Goal: Task Accomplishment & Management: Manage account settings

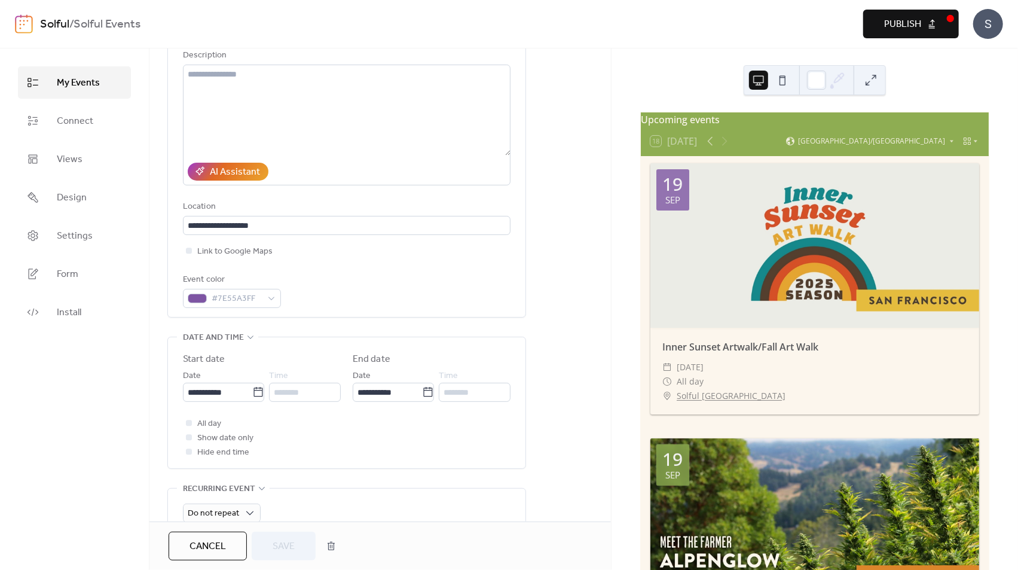
scroll to position [560, 0]
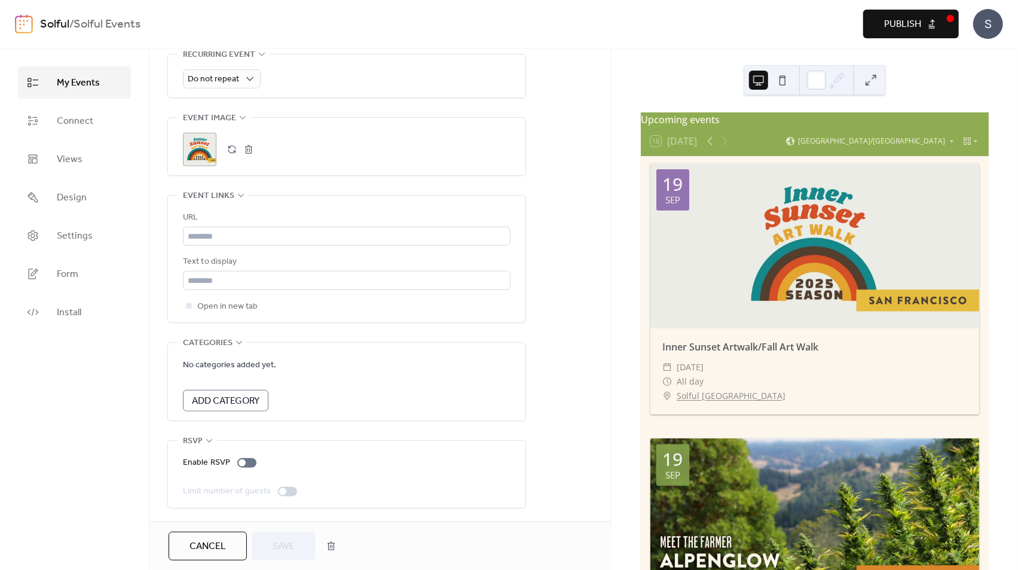
click at [76, 77] on span "My Events" at bounding box center [78, 83] width 43 height 14
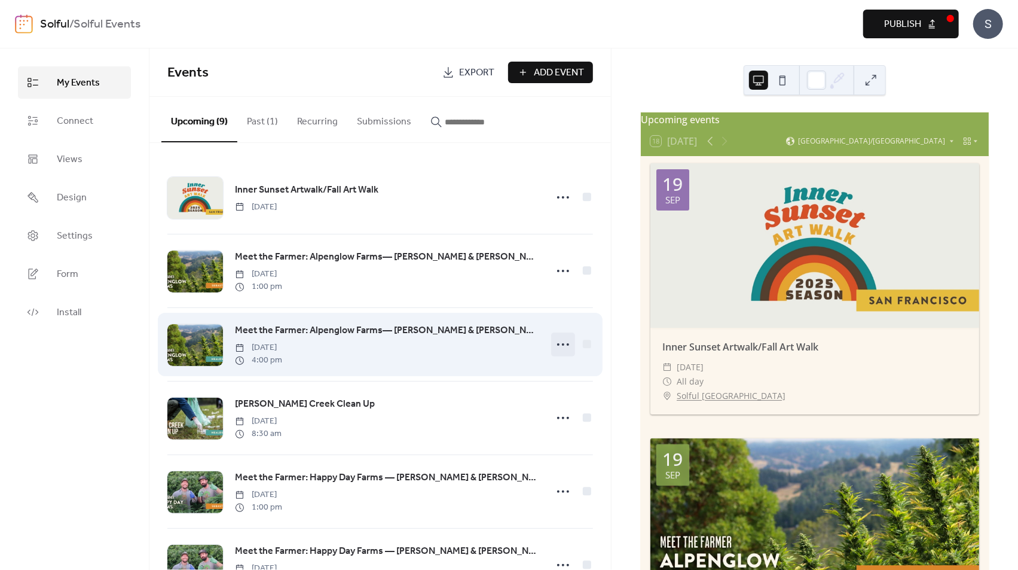
click at [562, 345] on icon at bounding box center [563, 344] width 19 height 19
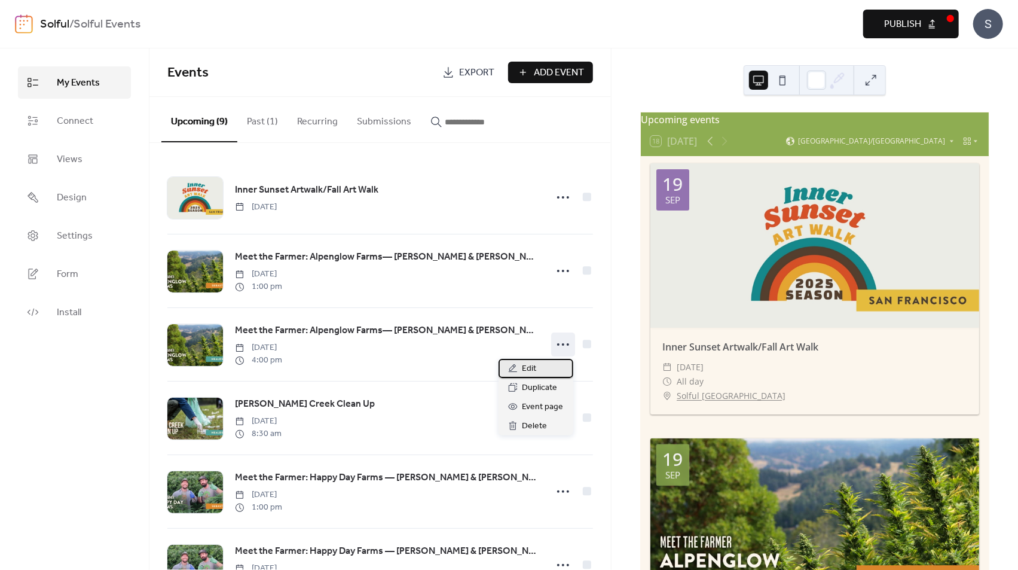
click at [533, 365] on span "Edit" at bounding box center [530, 369] width 14 height 14
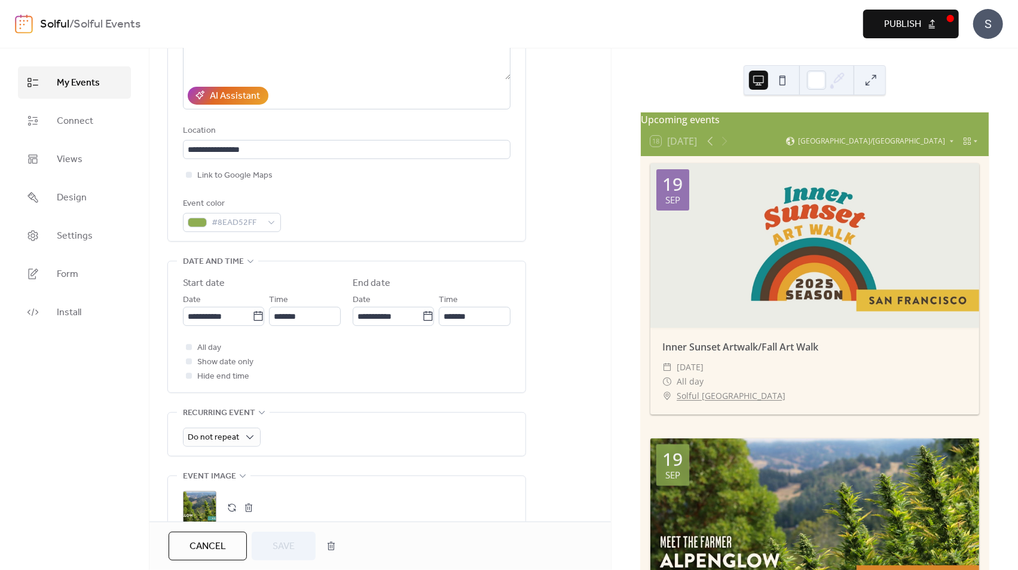
scroll to position [560, 0]
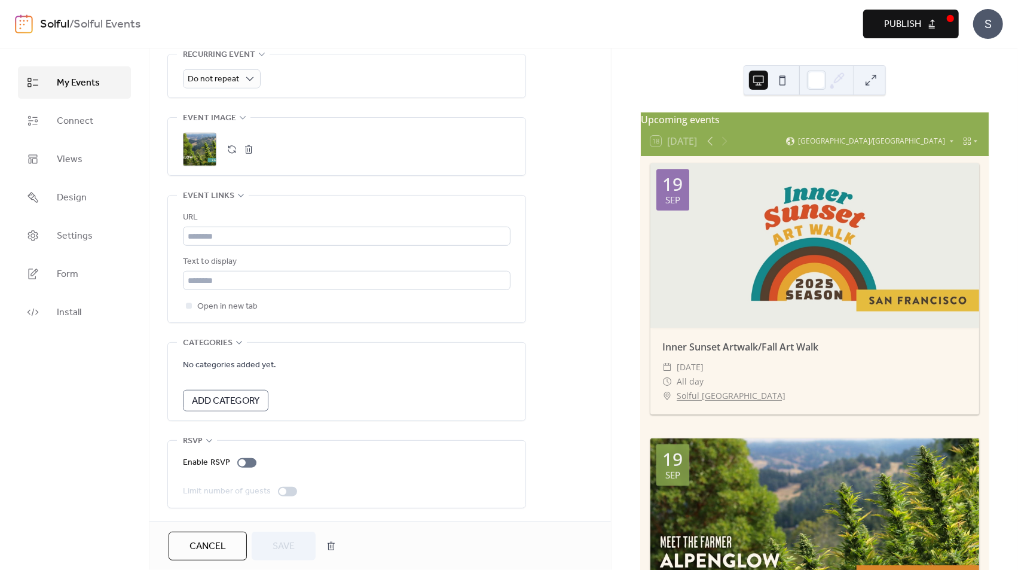
click at [260, 398] on span "Add Category" at bounding box center [226, 401] width 68 height 14
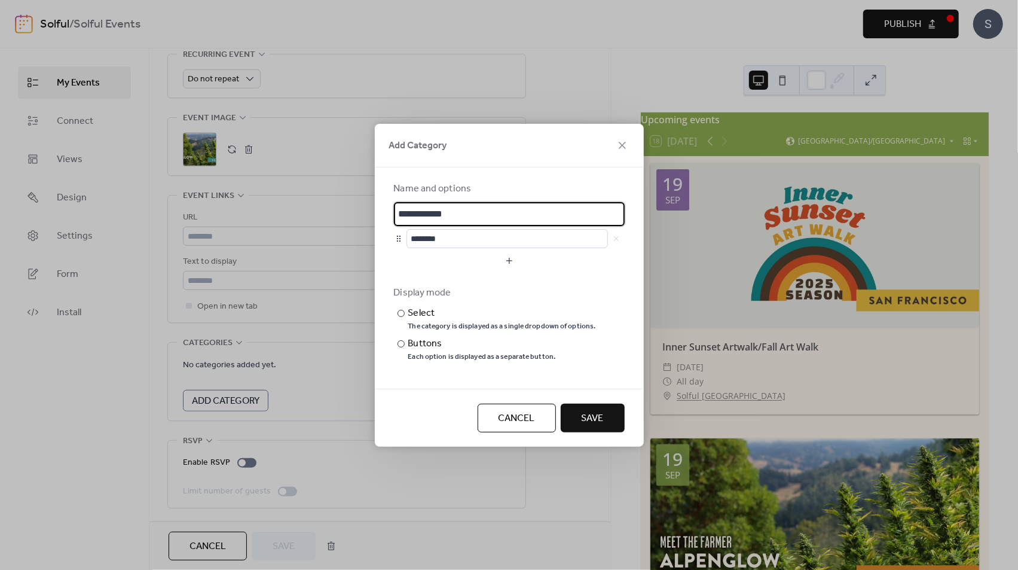
click at [465, 210] on input "**********" at bounding box center [509, 214] width 231 height 24
type input "**********"
click at [468, 239] on input "********" at bounding box center [508, 238] width 202 height 19
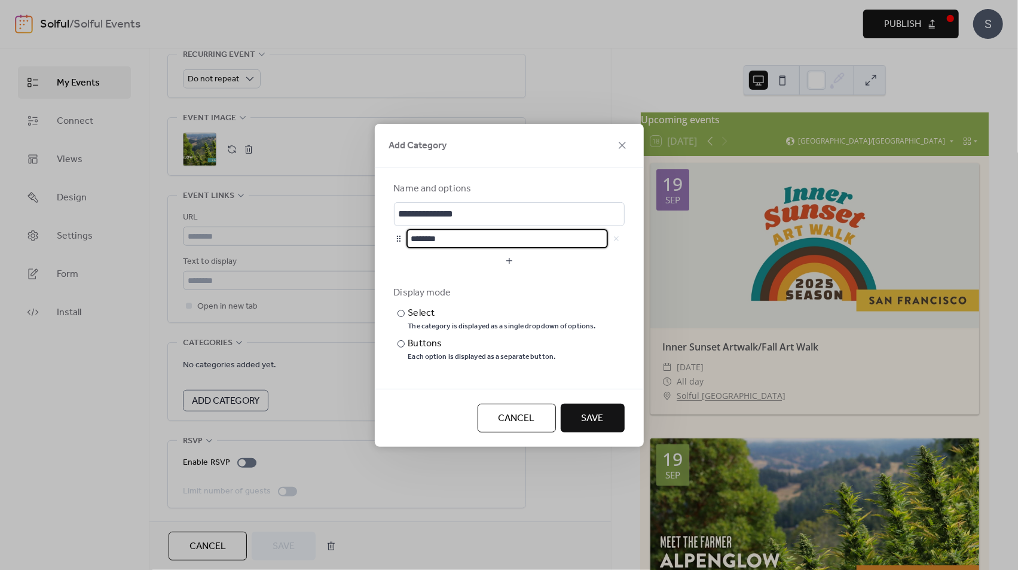
click at [400, 240] on div at bounding box center [399, 239] width 10 height 10
click at [501, 236] on input "********" at bounding box center [508, 238] width 202 height 19
click at [486, 289] on div "Display mode" at bounding box center [508, 293] width 228 height 14
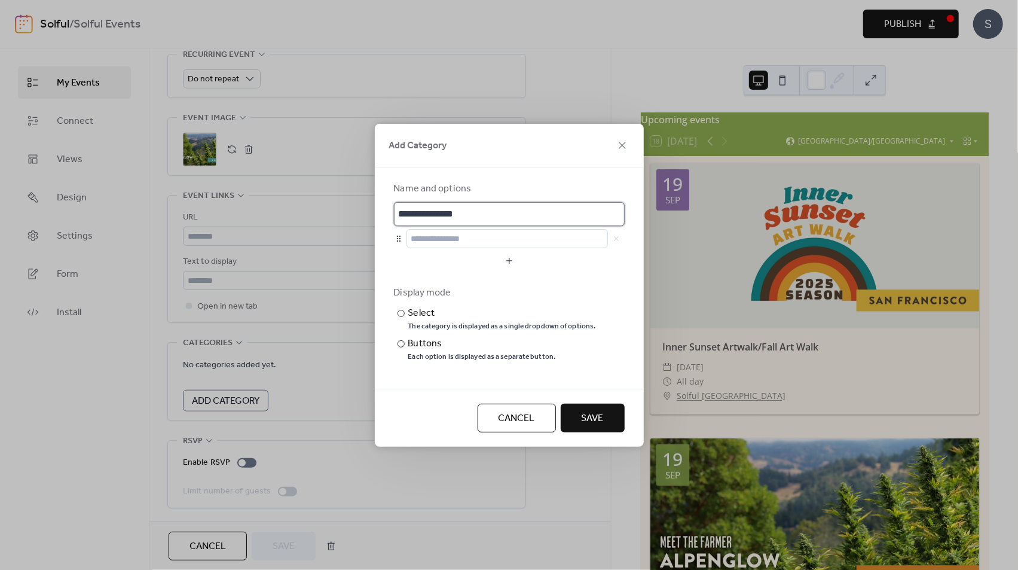
click at [453, 210] on input "**********" at bounding box center [509, 214] width 231 height 24
click at [621, 148] on icon at bounding box center [622, 145] width 14 height 14
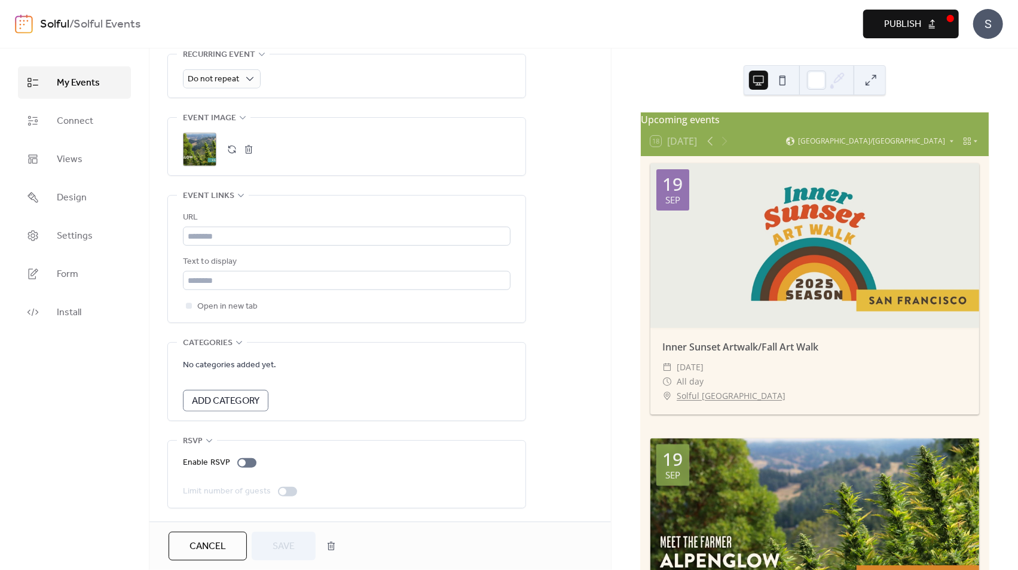
click at [252, 398] on span "Add Category" at bounding box center [226, 401] width 68 height 14
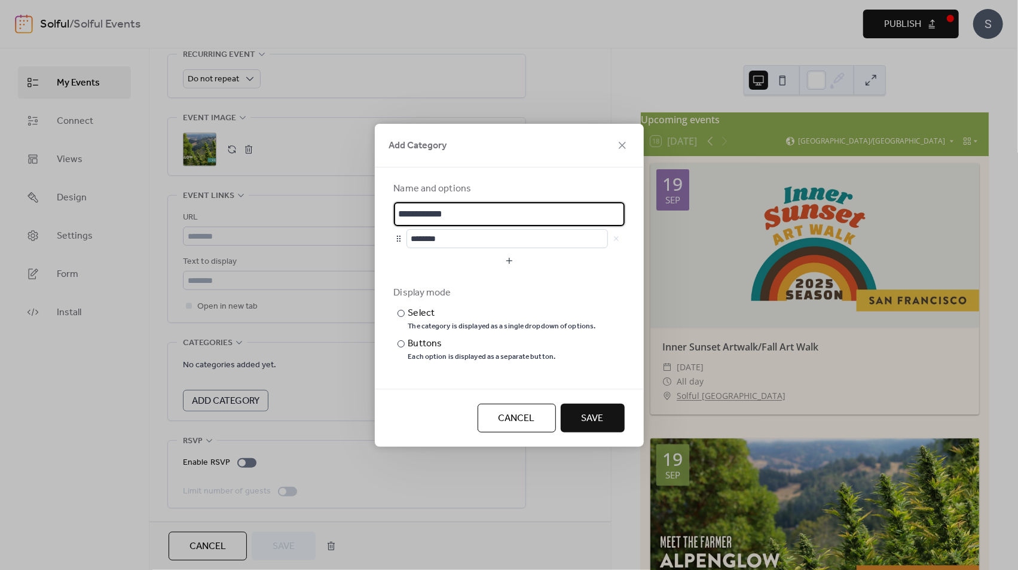
click at [450, 219] on input "**********" at bounding box center [509, 214] width 231 height 24
type input "**********"
click at [468, 239] on input "********" at bounding box center [508, 238] width 202 height 19
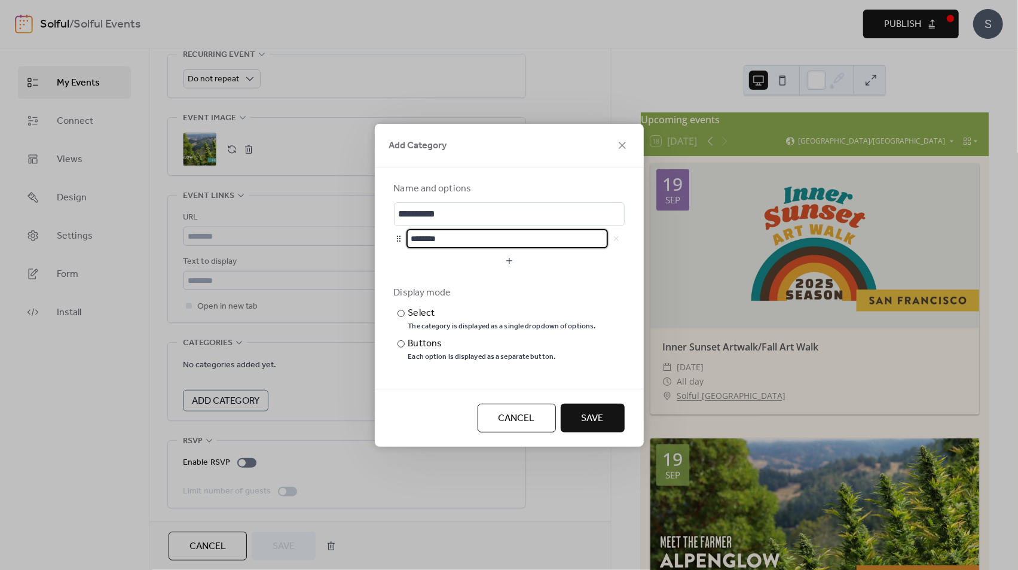
click at [468, 239] on input "********" at bounding box center [508, 238] width 202 height 19
click at [404, 344] on div at bounding box center [401, 343] width 7 height 7
click at [599, 417] on span "Save" at bounding box center [593, 418] width 22 height 14
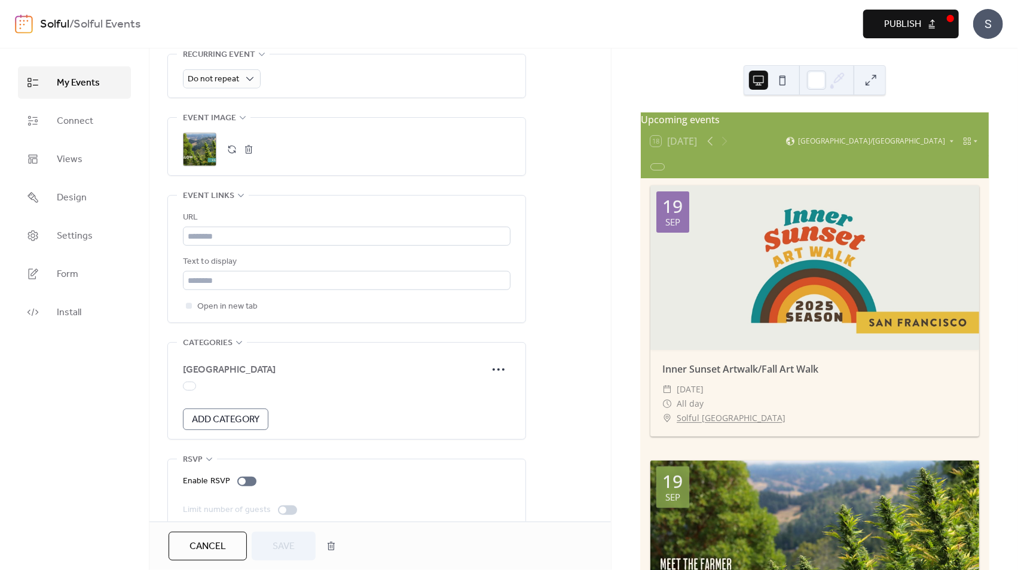
click at [869, 80] on button at bounding box center [871, 80] width 19 height 19
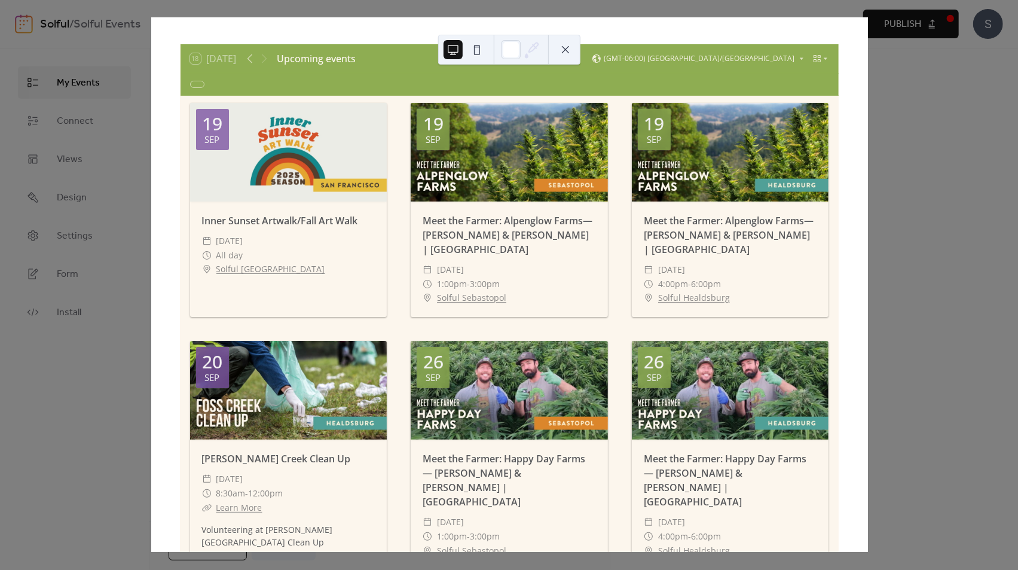
scroll to position [38, 0]
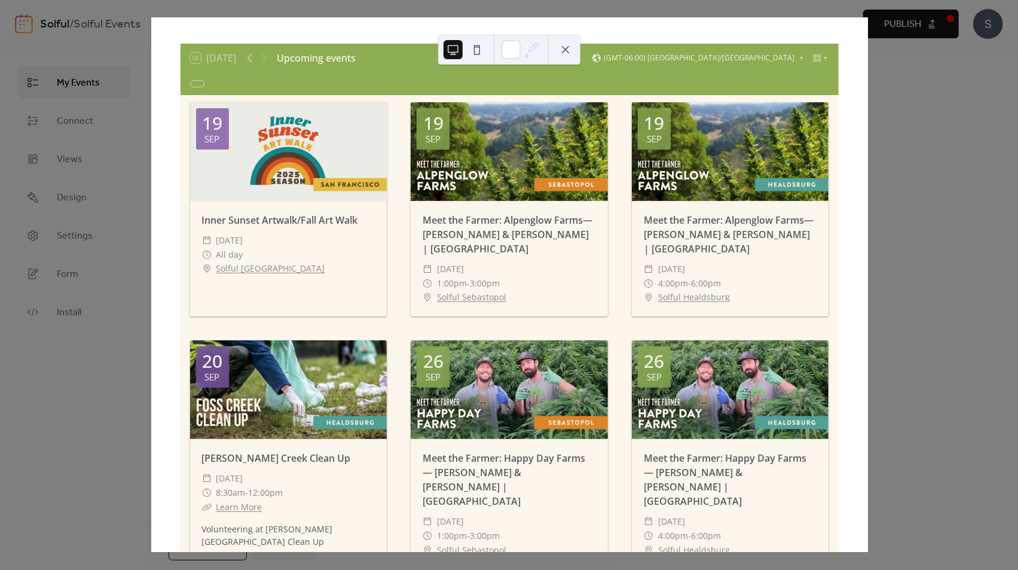
click at [767, 290] on div "​ Solful [GEOGRAPHIC_DATA]" at bounding box center [730, 297] width 173 height 14
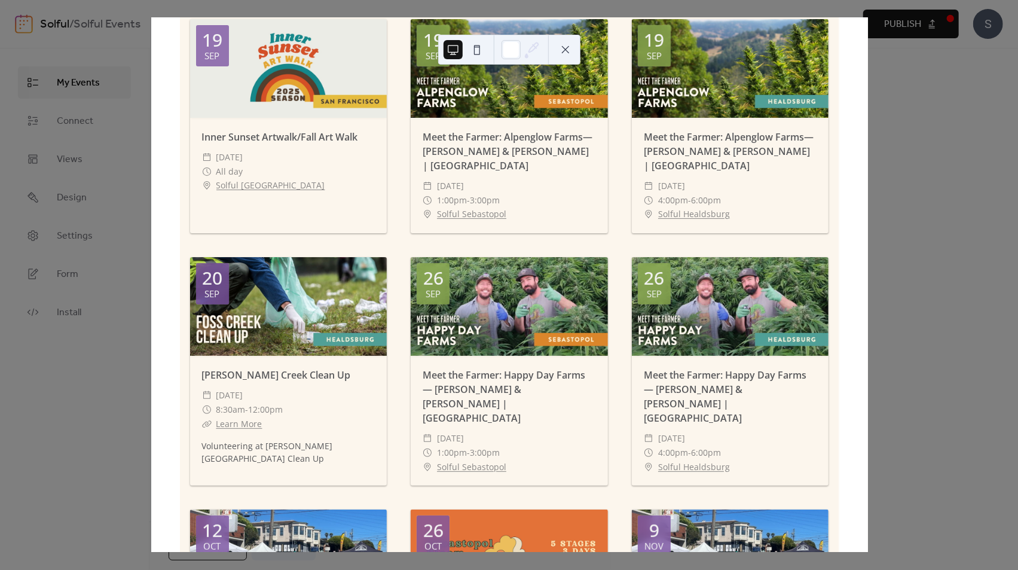
scroll to position [0, 0]
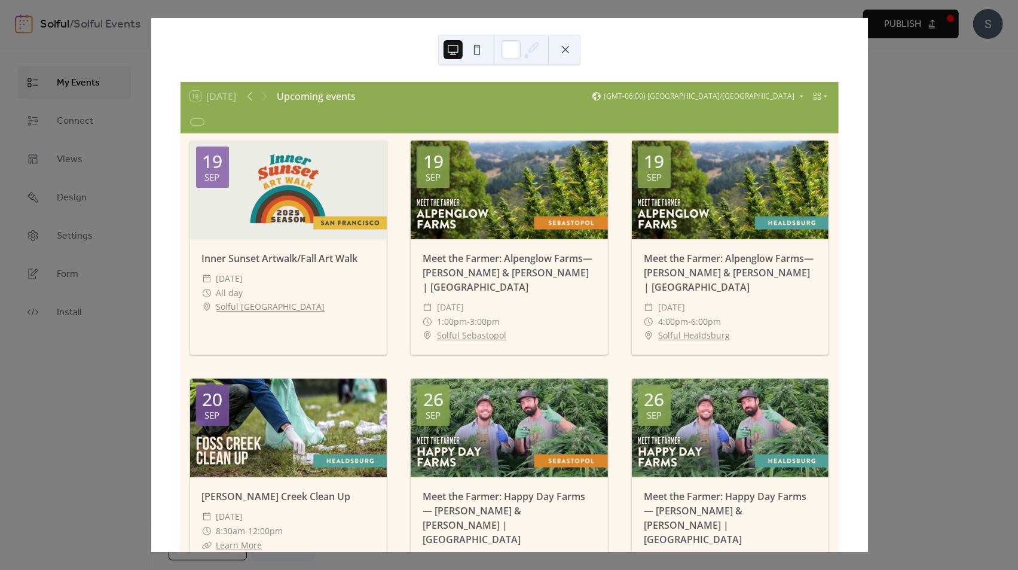
click at [318, 92] on div "Upcoming events" at bounding box center [316, 96] width 79 height 14
click at [251, 95] on icon at bounding box center [250, 96] width 14 height 14
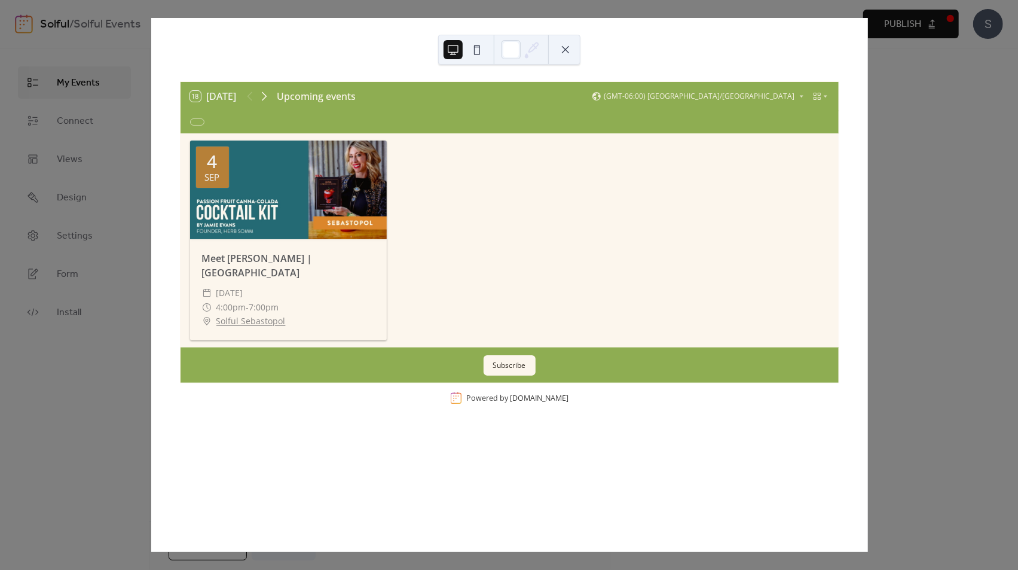
click at [263, 97] on icon at bounding box center [264, 96] width 14 height 14
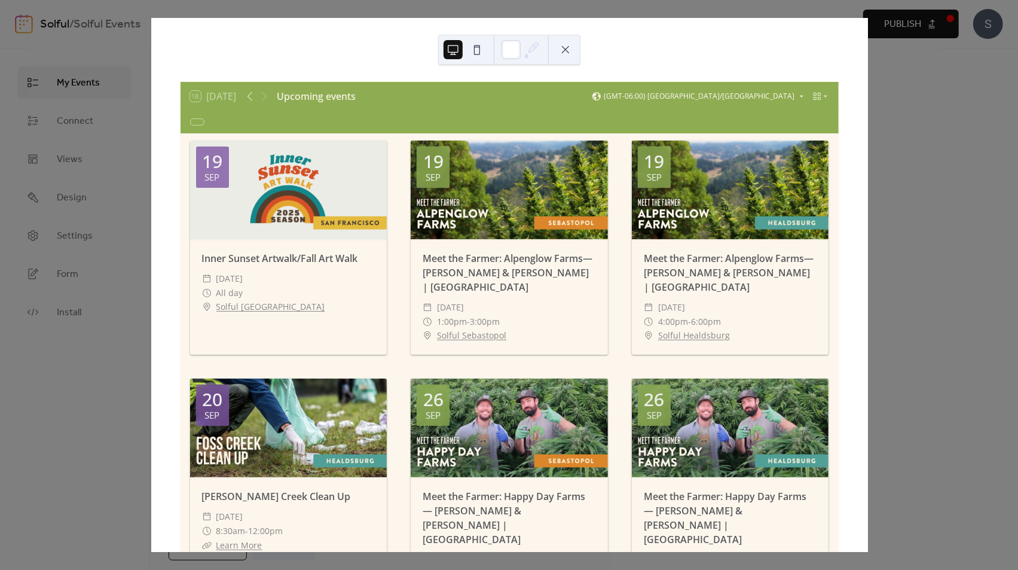
click at [798, 97] on icon at bounding box center [801, 96] width 7 height 7
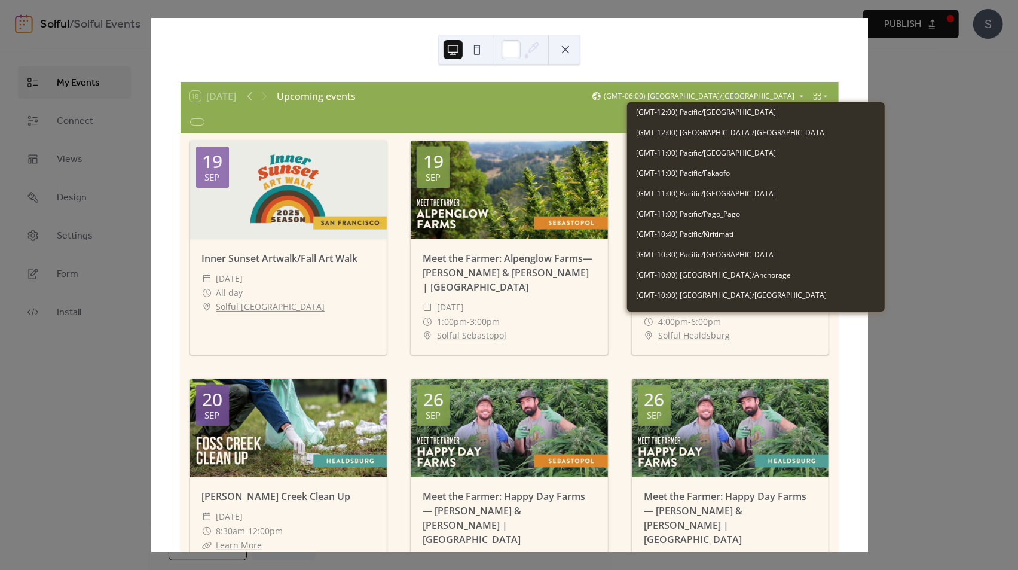
scroll to position [649, 0]
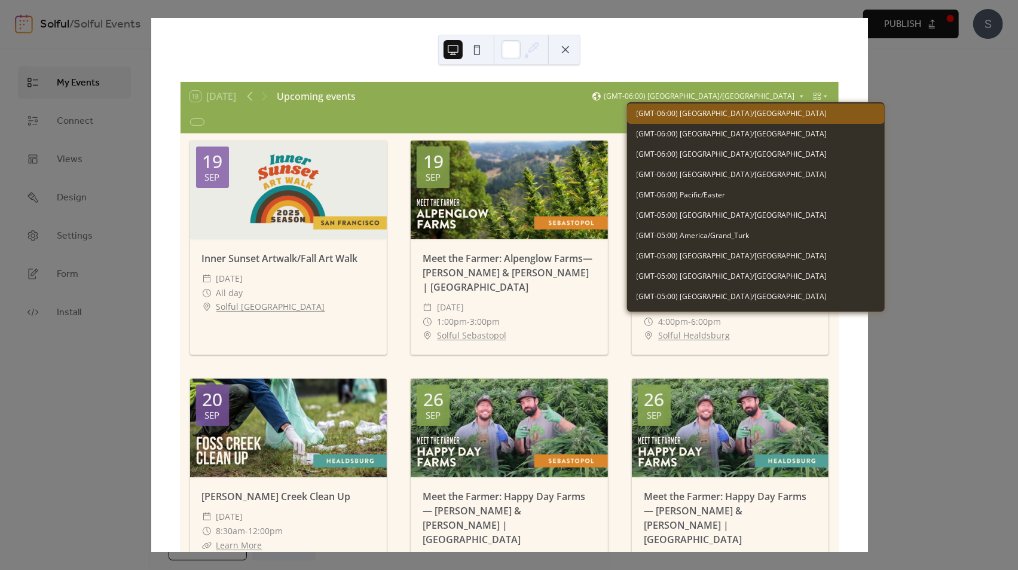
click at [798, 97] on icon at bounding box center [801, 96] width 7 height 7
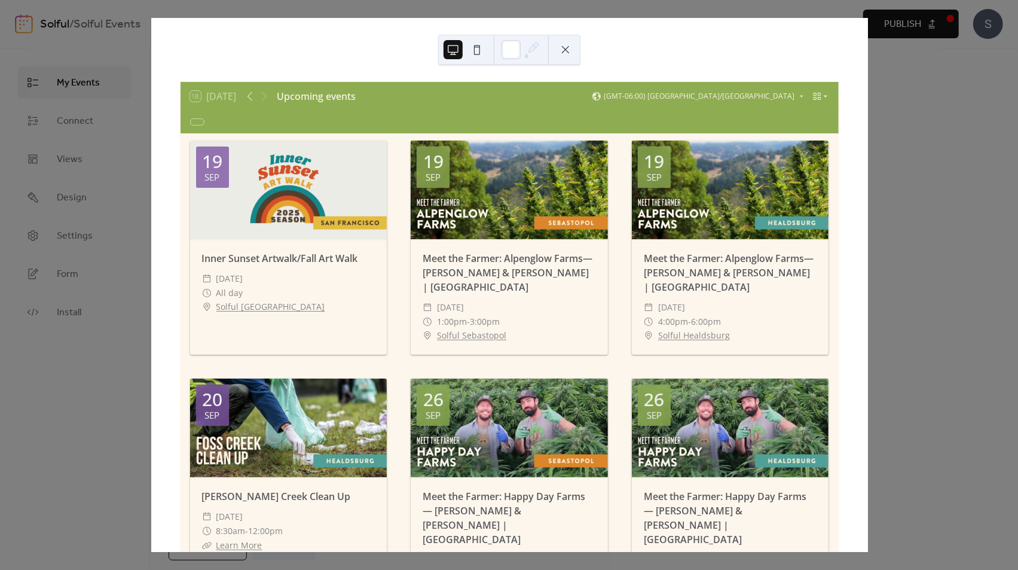
click at [822, 97] on icon at bounding box center [825, 96] width 7 height 7
click at [807, 109] on span "Month" at bounding box center [802, 112] width 22 height 11
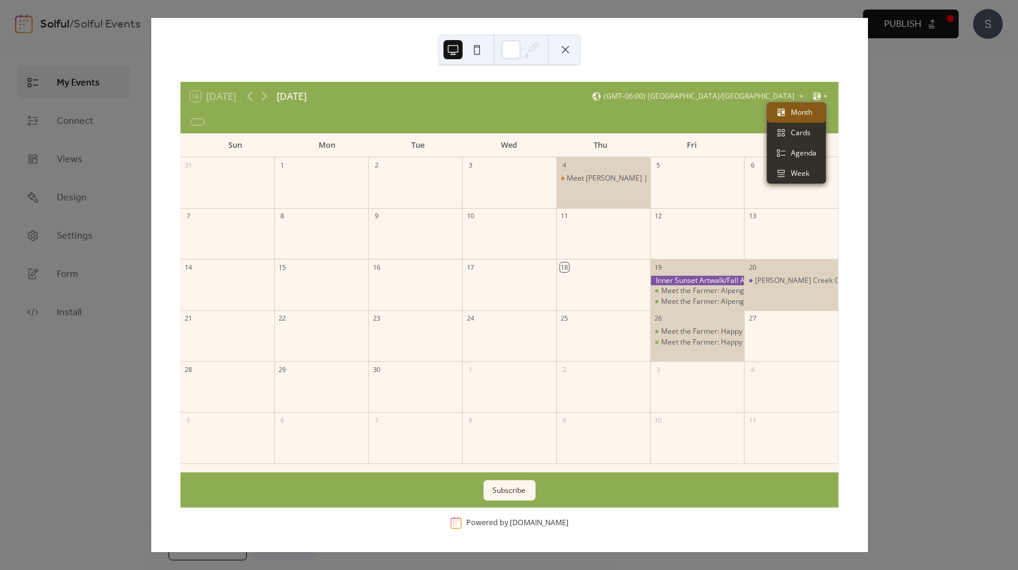
click at [822, 98] on icon at bounding box center [825, 96] width 7 height 7
click at [802, 139] on div "Cards" at bounding box center [796, 133] width 59 height 20
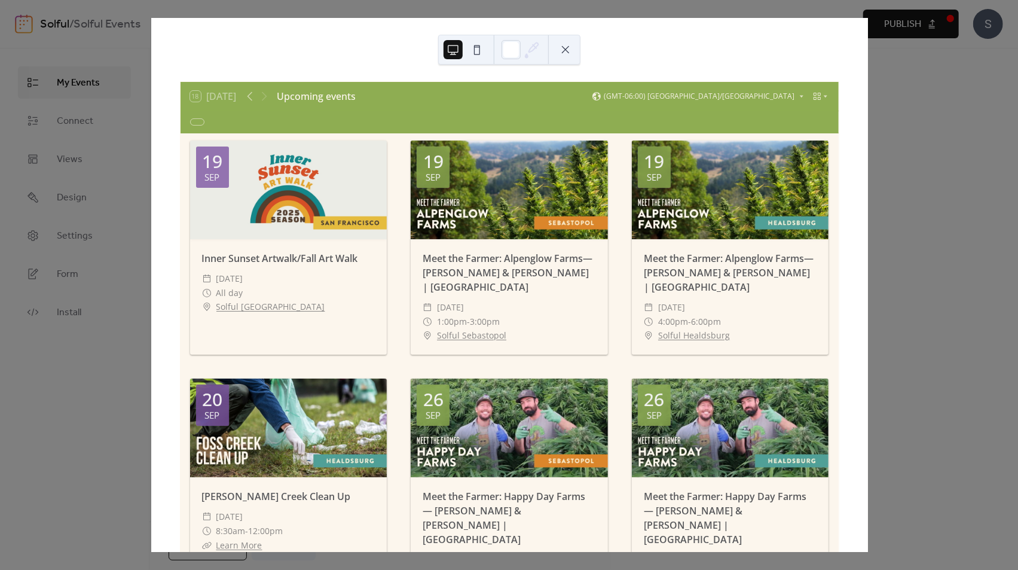
click at [772, 101] on div "18 [DATE] Upcoming events (GMT-06:00) [GEOGRAPHIC_DATA]/[GEOGRAPHIC_DATA]" at bounding box center [510, 96] width 658 height 29
click at [774, 93] on span "(GMT-06:00) [GEOGRAPHIC_DATA]/[GEOGRAPHIC_DATA]" at bounding box center [700, 96] width 191 height 7
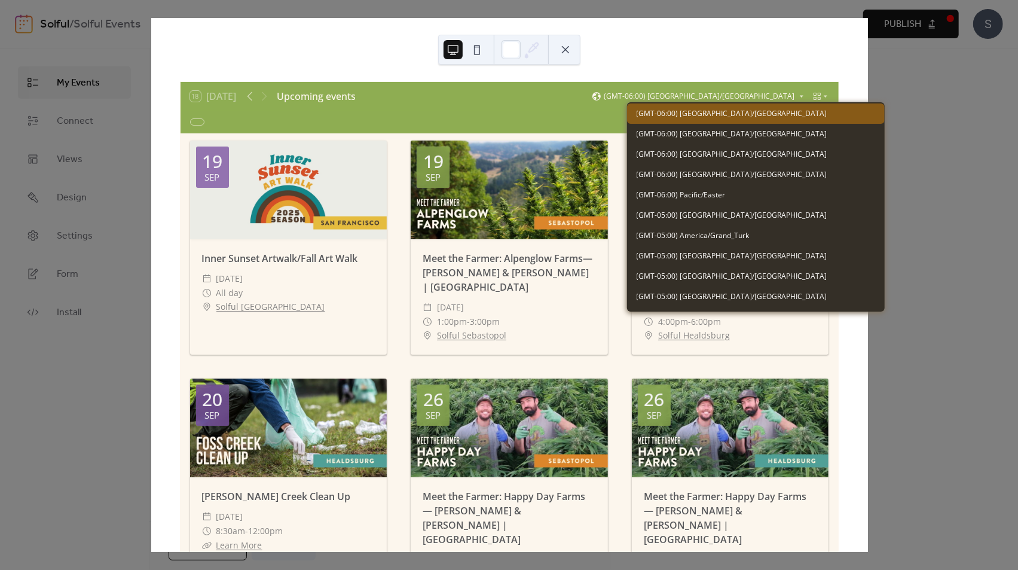
click at [774, 95] on span "(GMT-06:00) [GEOGRAPHIC_DATA]/[GEOGRAPHIC_DATA]" at bounding box center [700, 96] width 191 height 7
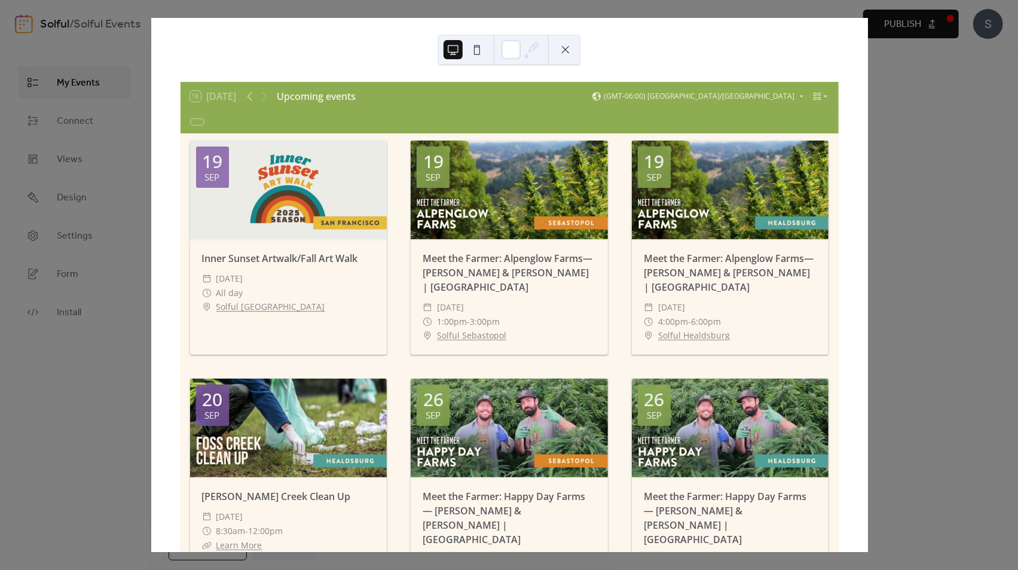
click at [868, 333] on div "18 [DATE] Upcoming events (GMT-06:00) [GEOGRAPHIC_DATA]/[GEOGRAPHIC_DATA] [DATE…" at bounding box center [510, 285] width 718 height 534
click at [868, 181] on div "18 [DATE] Upcoming events (GMT-06:00) [GEOGRAPHIC_DATA]/[GEOGRAPHIC_DATA] [DATE…" at bounding box center [510, 285] width 718 height 534
click at [792, 94] on div "(GMT-06:00) [GEOGRAPHIC_DATA]/[GEOGRAPHIC_DATA]" at bounding box center [698, 96] width 213 height 10
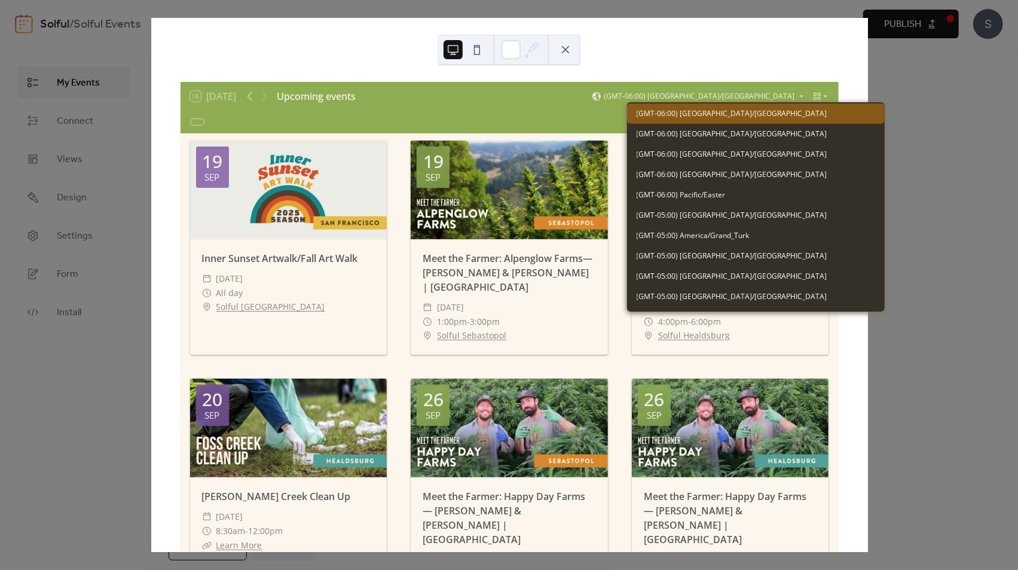
click at [868, 196] on div "18 [DATE] Upcoming events (GMT-06:00) [GEOGRAPHIC_DATA]/[GEOGRAPHIC_DATA] [DATE…" at bounding box center [510, 285] width 718 height 534
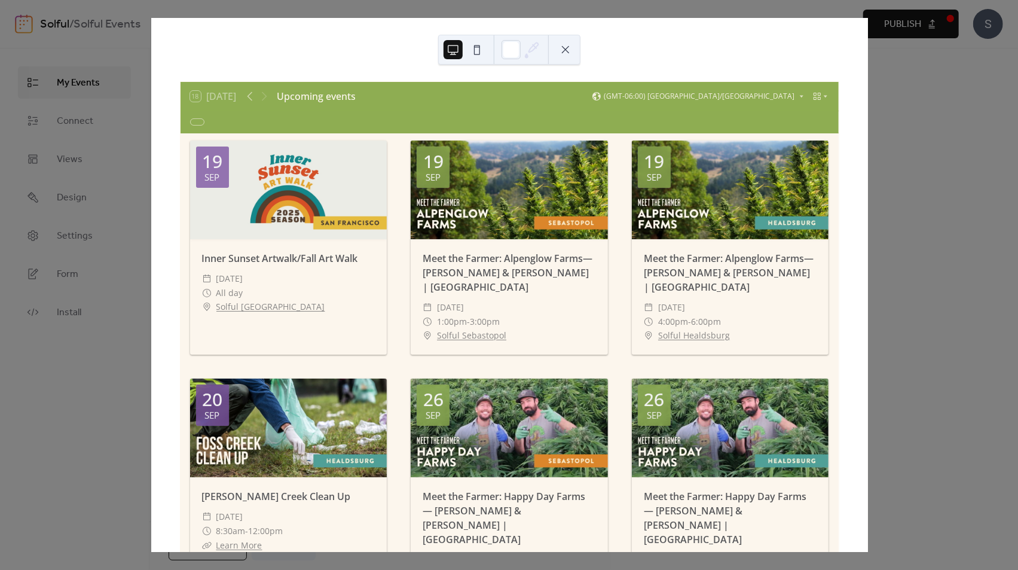
click at [568, 47] on button at bounding box center [565, 49] width 19 height 19
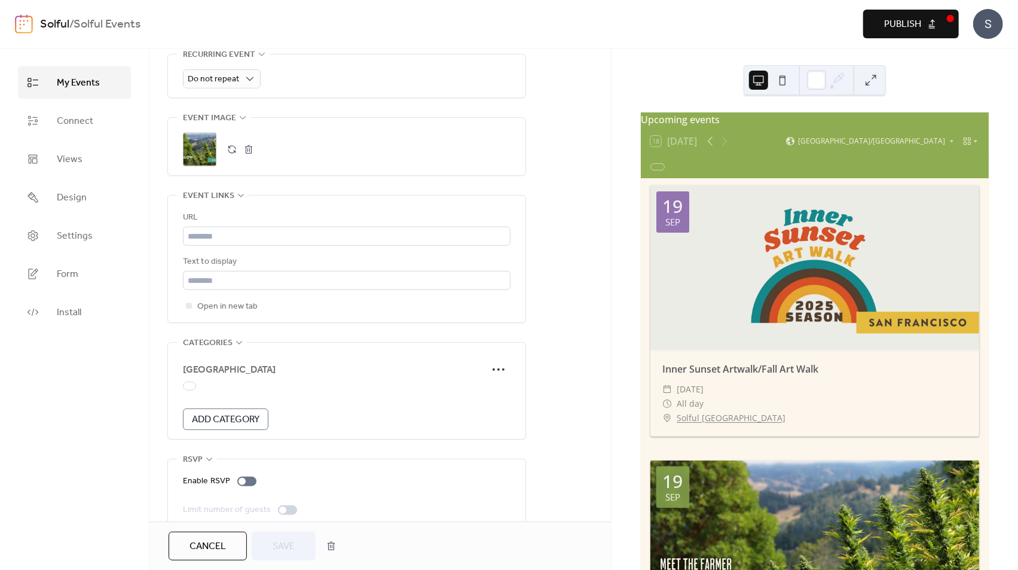
scroll to position [580, 0]
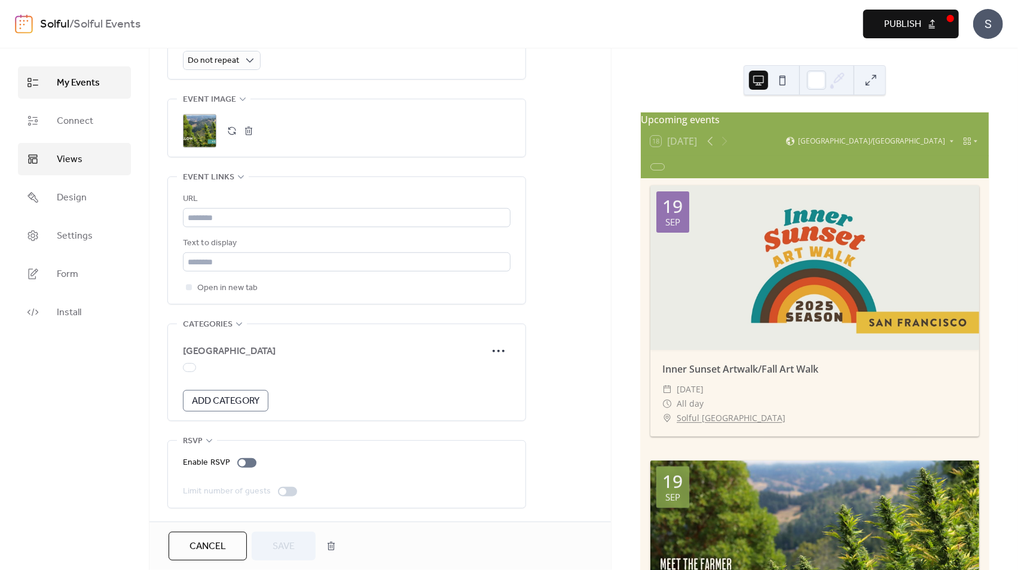
click at [81, 159] on link "Views" at bounding box center [74, 159] width 113 height 32
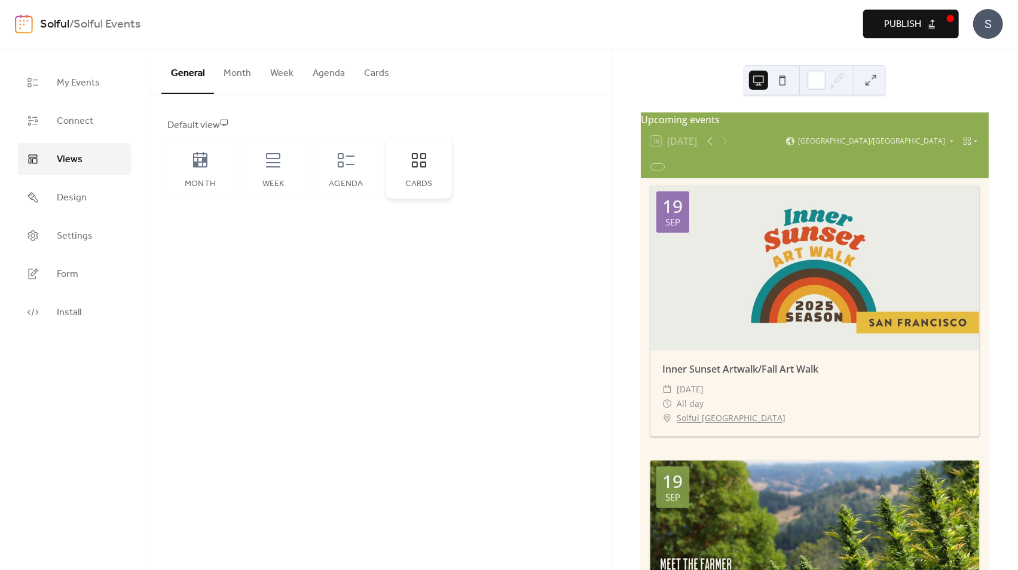
click at [411, 170] on div "Cards" at bounding box center [419, 169] width 66 height 60
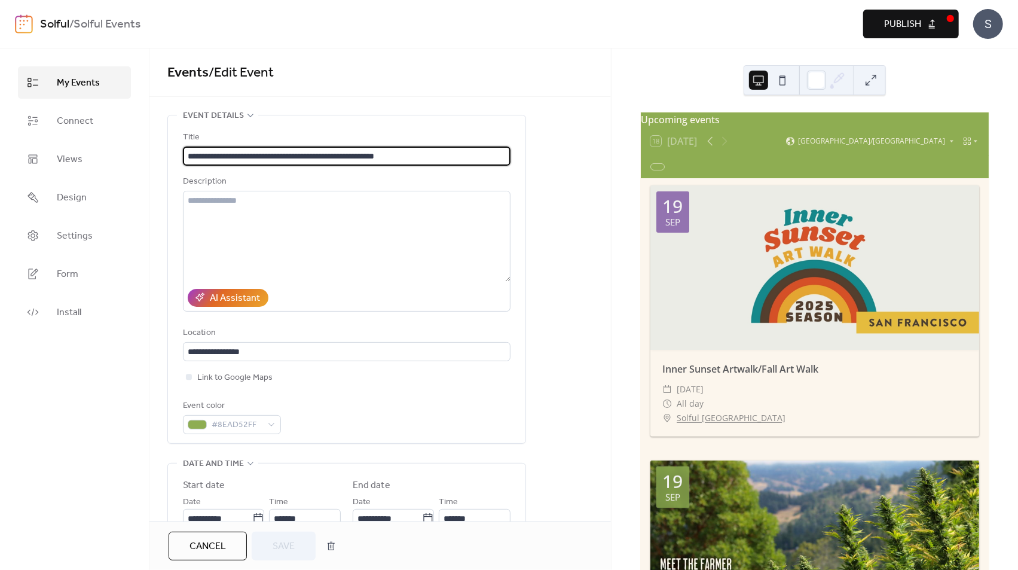
click at [914, 20] on span "Publish" at bounding box center [902, 24] width 37 height 14
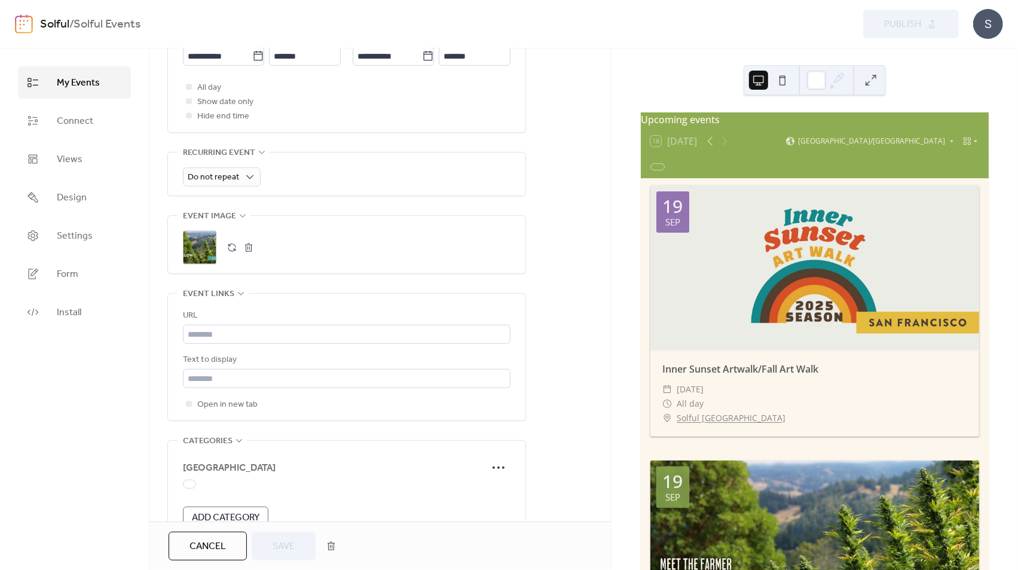
scroll to position [500, 0]
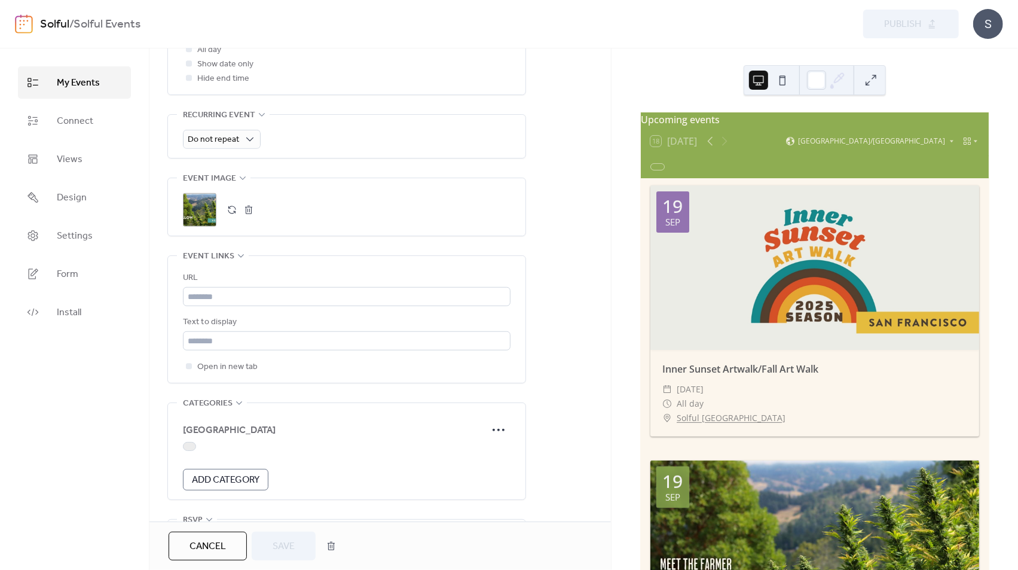
click at [196, 447] on div at bounding box center [189, 446] width 13 height 9
click at [193, 447] on div at bounding box center [189, 446] width 13 height 9
click at [498, 425] on icon at bounding box center [498, 429] width 19 height 19
click at [194, 451] on form "Healdsburg Add Category" at bounding box center [347, 454] width 328 height 72
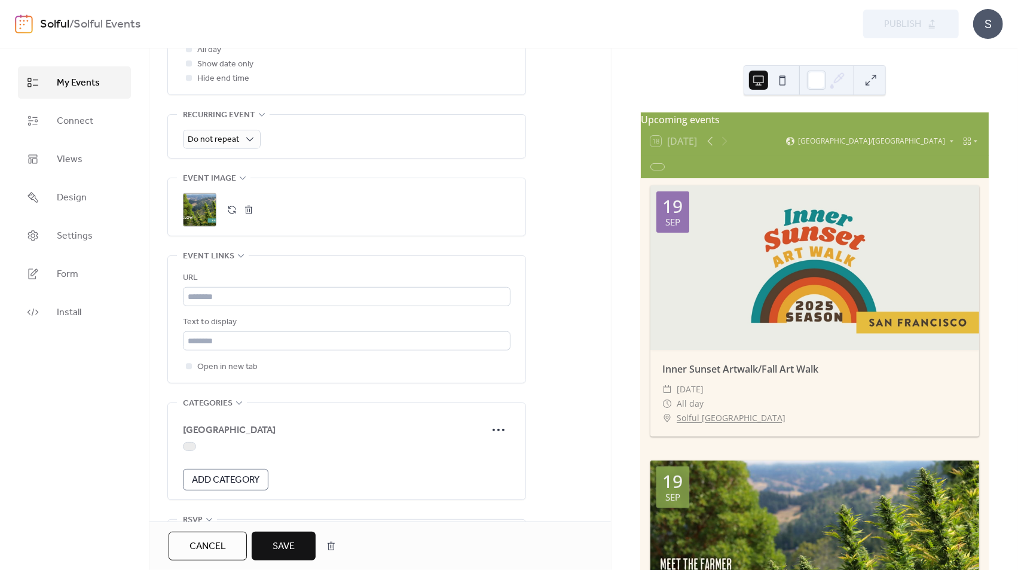
click at [193, 449] on div at bounding box center [189, 446] width 13 height 9
click at [283, 545] on span "Save" at bounding box center [284, 546] width 22 height 14
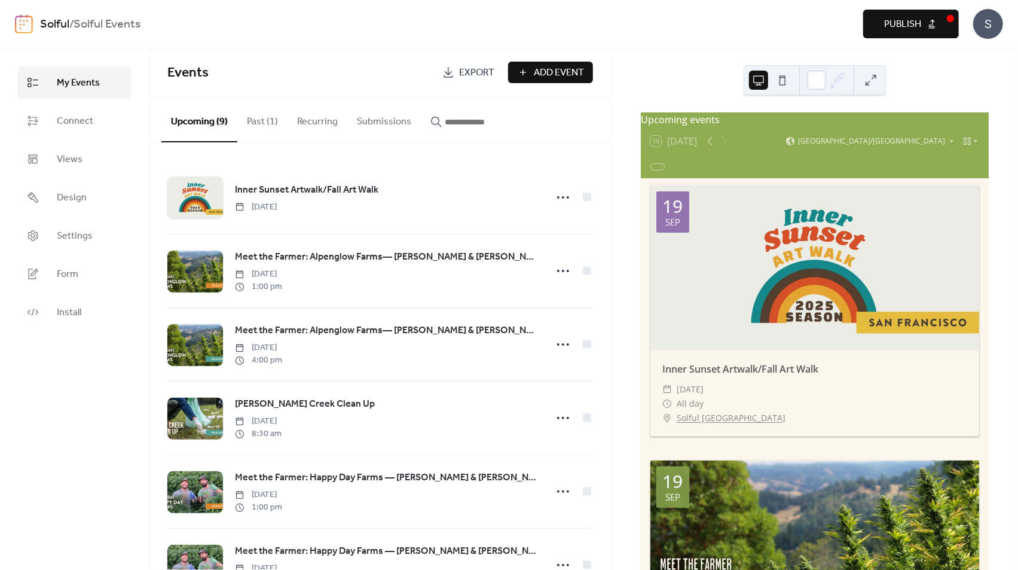
click at [899, 23] on span "Publish" at bounding box center [902, 24] width 37 height 14
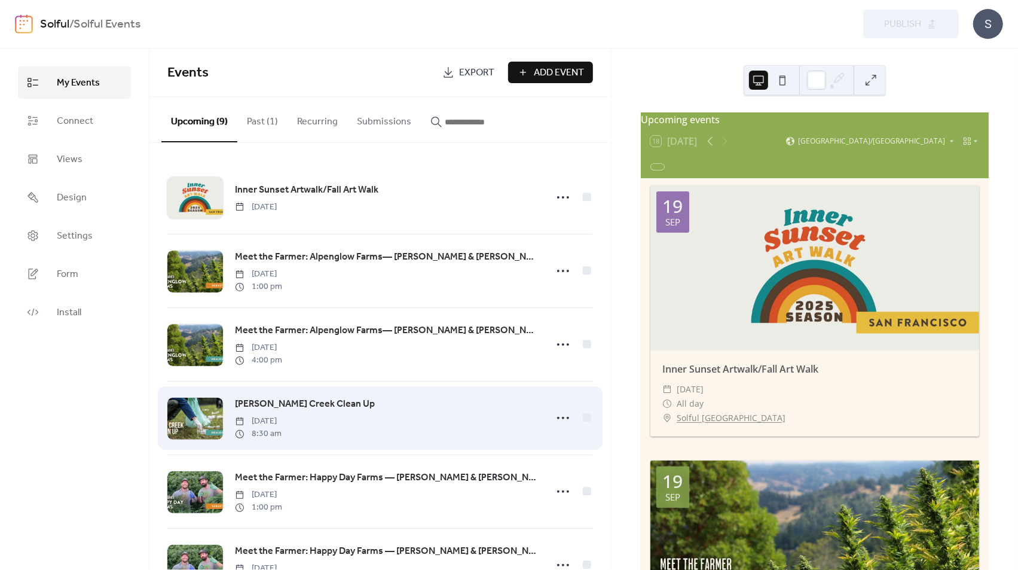
click at [426, 381] on div "[PERSON_NAME] Creek Clean Up [DATE] 8:30 am" at bounding box center [380, 418] width 426 height 74
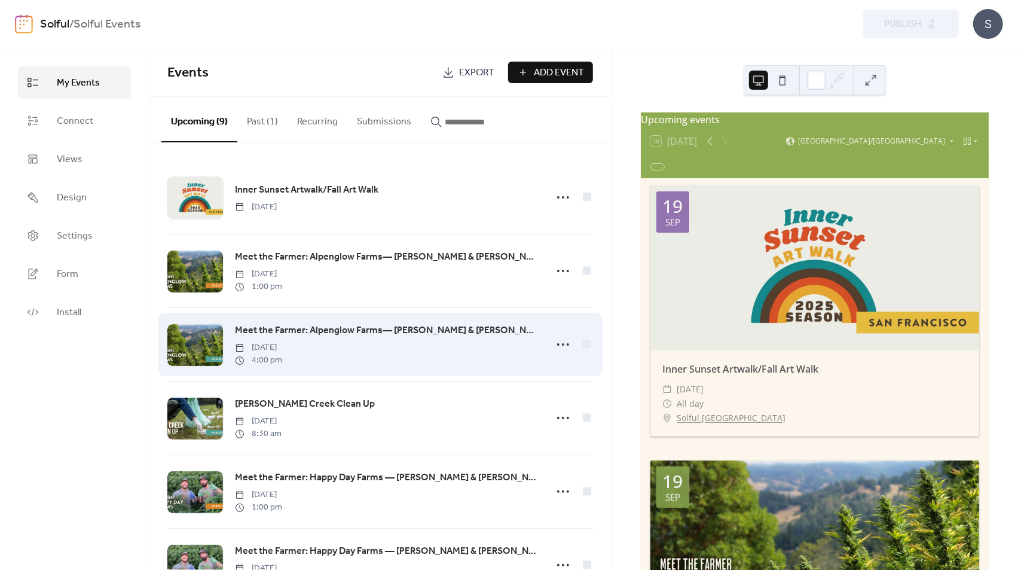
click at [421, 356] on div "Meet the Farmer: Alpenglow Farms— [PERSON_NAME] & [PERSON_NAME] | [GEOGRAPHIC_D…" at bounding box center [387, 344] width 304 height 43
click at [414, 334] on span "Meet the Farmer: Alpenglow Farms— [PERSON_NAME] & [PERSON_NAME] | [GEOGRAPHIC_D…" at bounding box center [387, 331] width 304 height 14
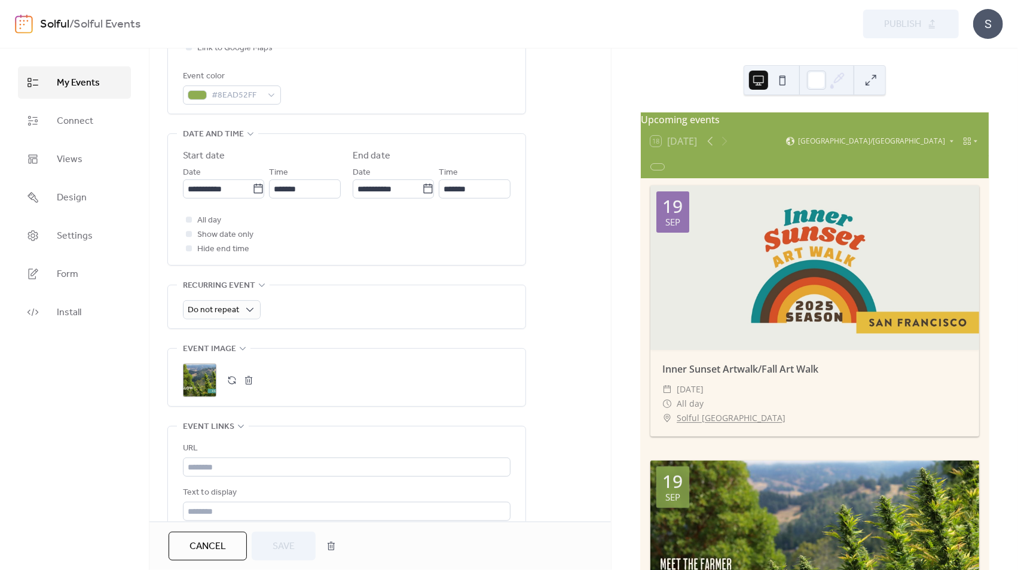
scroll to position [580, 0]
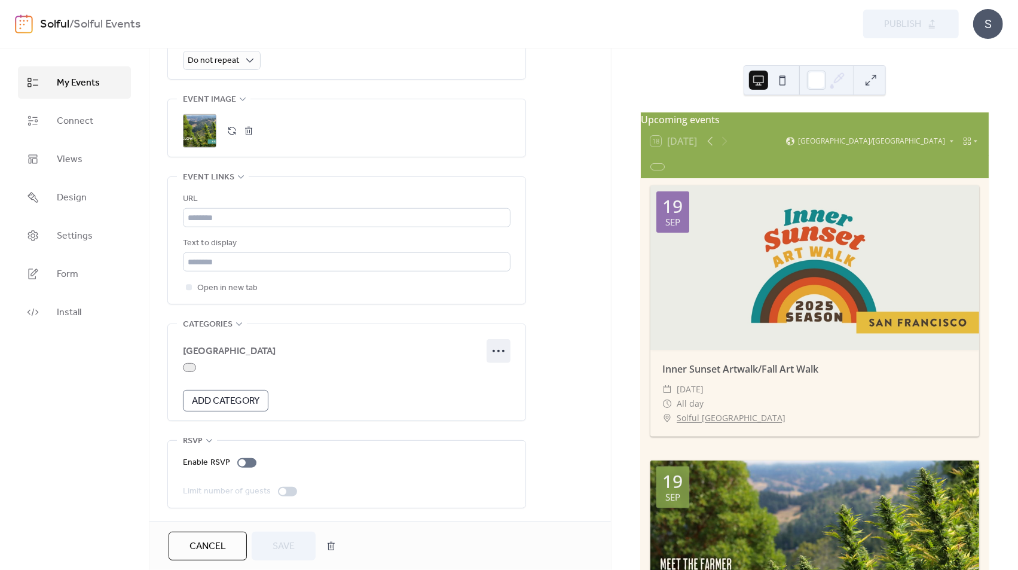
click at [501, 346] on icon at bounding box center [498, 350] width 19 height 19
click at [489, 371] on span "Edit" at bounding box center [484, 375] width 14 height 14
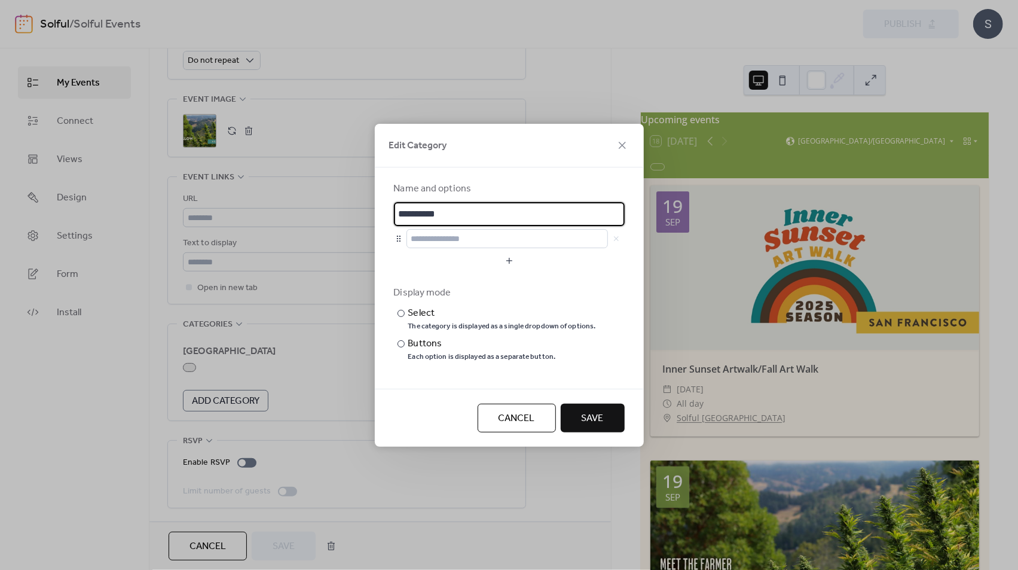
click at [473, 213] on input "**********" at bounding box center [509, 214] width 231 height 24
click at [401, 310] on div at bounding box center [401, 313] width 7 height 7
click at [508, 414] on span "Cancel" at bounding box center [517, 418] width 36 height 14
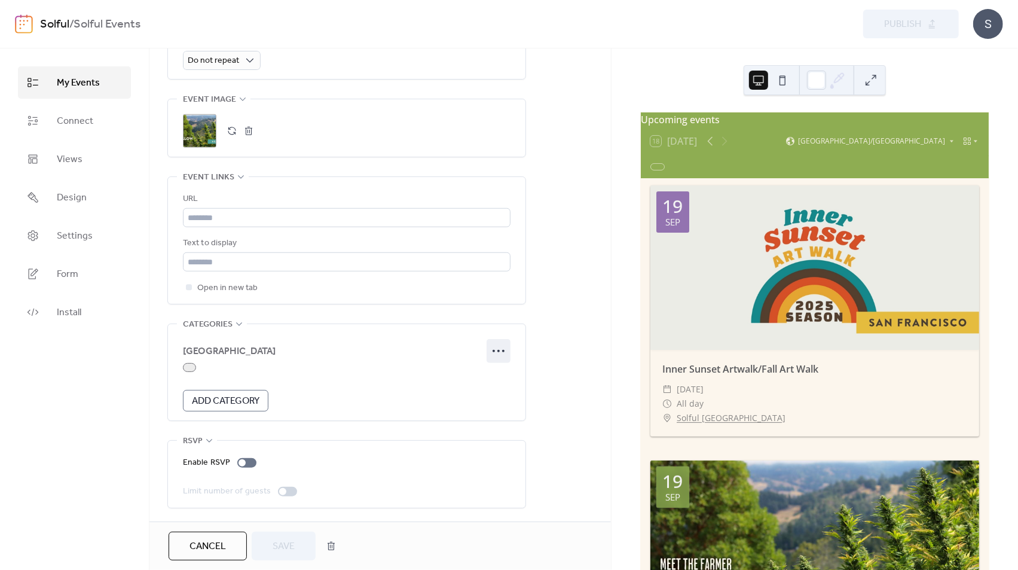
click at [496, 347] on icon at bounding box center [498, 350] width 19 height 19
click at [481, 374] on span "Edit" at bounding box center [484, 375] width 14 height 14
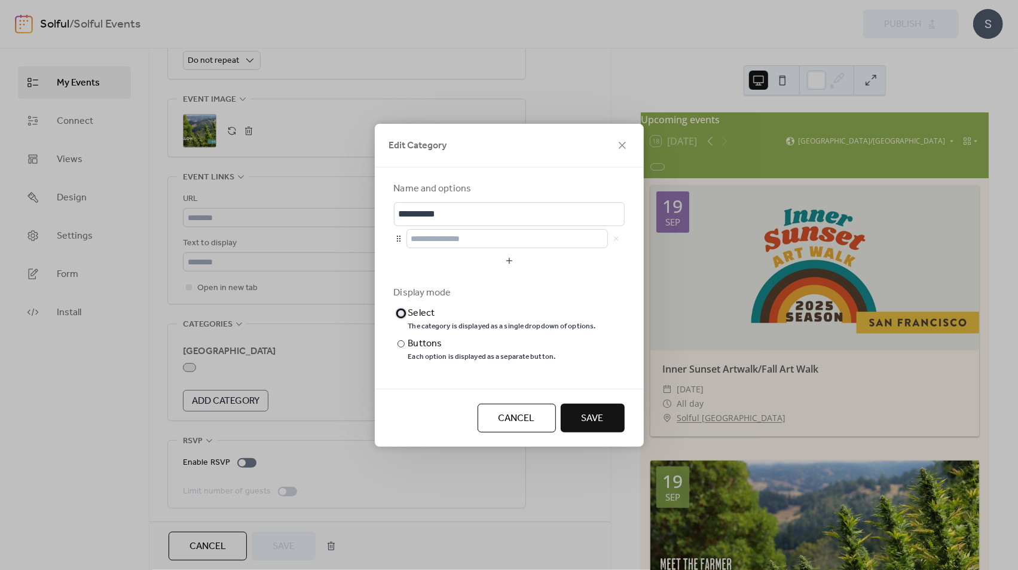
click at [402, 310] on div at bounding box center [401, 313] width 7 height 7
click at [594, 416] on span "Save" at bounding box center [593, 418] width 22 height 14
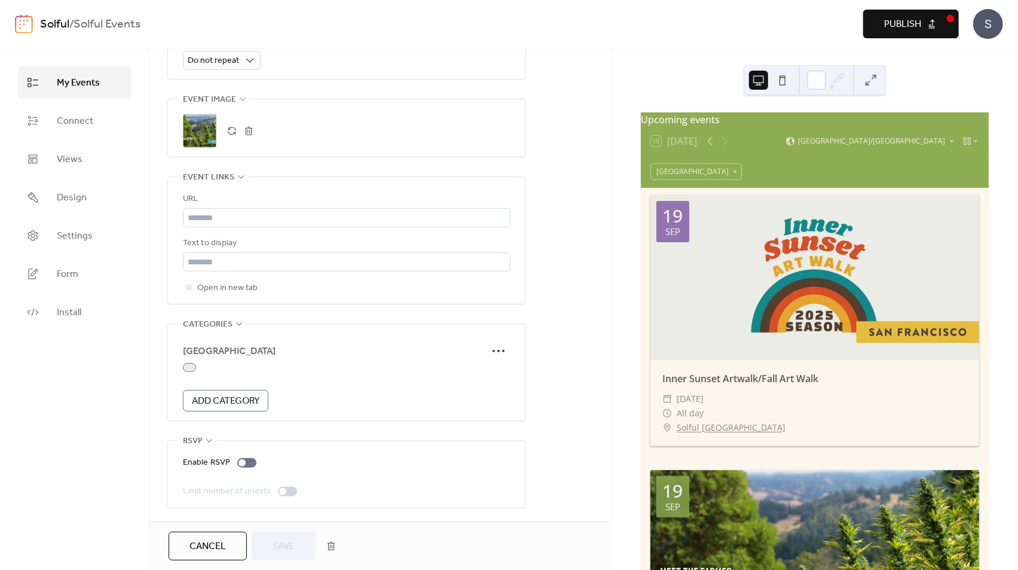
click at [190, 366] on div at bounding box center [189, 367] width 13 height 9
click at [193, 370] on div at bounding box center [189, 367] width 13 height 9
click at [280, 546] on span "Save" at bounding box center [284, 546] width 22 height 14
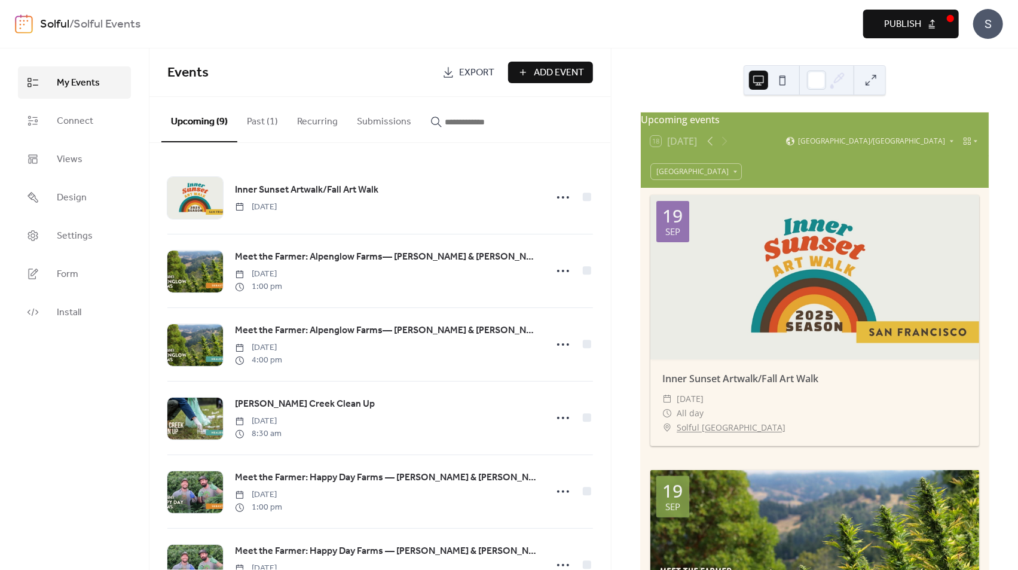
click at [904, 22] on span "Publish" at bounding box center [902, 24] width 37 height 14
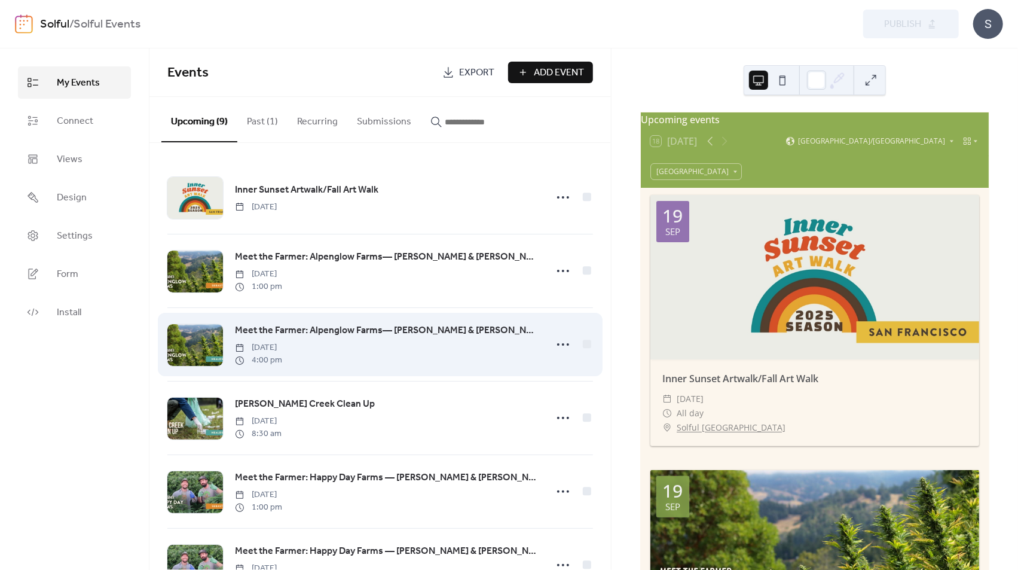
click at [423, 354] on div "Meet the Farmer: Alpenglow Farms— [PERSON_NAME] & [PERSON_NAME] | [GEOGRAPHIC_D…" at bounding box center [387, 344] width 304 height 43
click at [427, 351] on div "Meet the Farmer: Alpenglow Farms— [PERSON_NAME] & [PERSON_NAME] | [GEOGRAPHIC_D…" at bounding box center [387, 344] width 304 height 43
click at [559, 344] on icon at bounding box center [563, 344] width 19 height 19
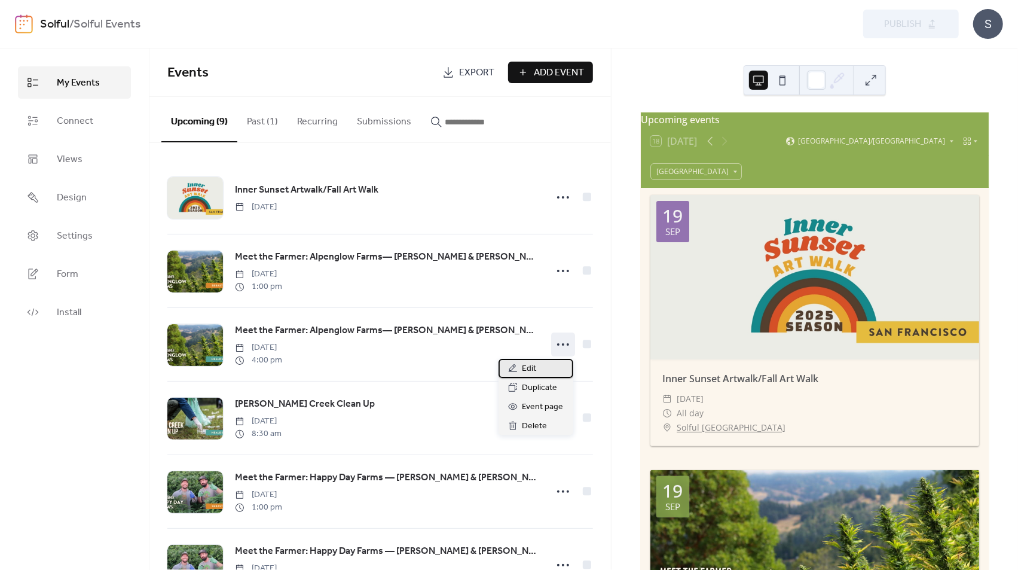
click at [535, 362] on span "Edit" at bounding box center [530, 369] width 14 height 14
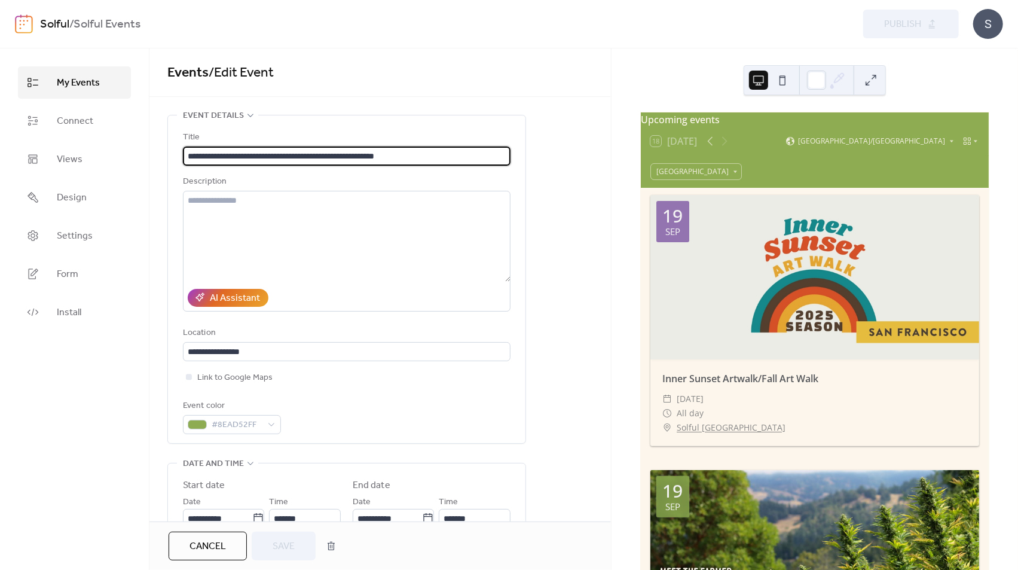
scroll to position [580, 0]
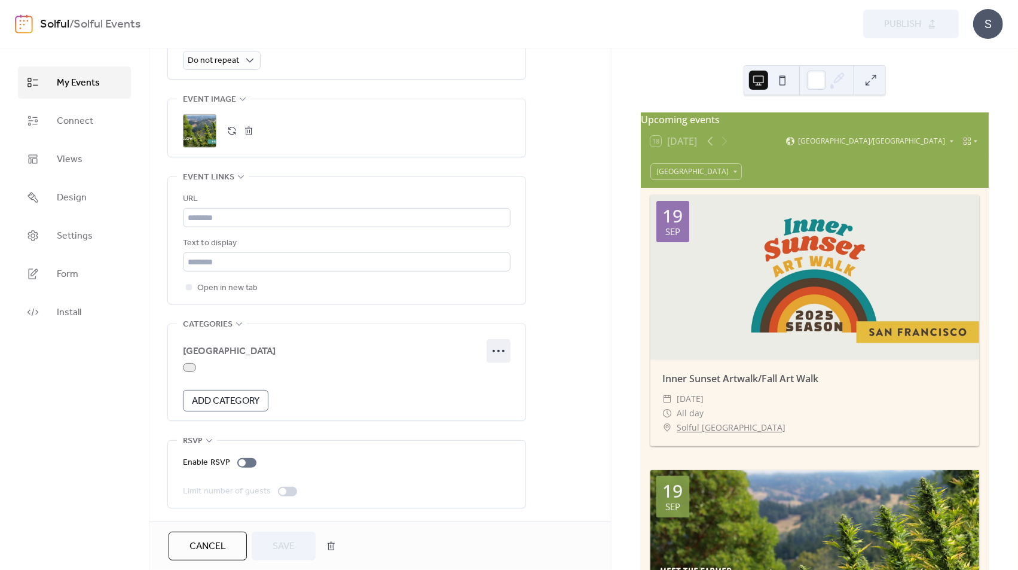
click at [501, 346] on icon at bounding box center [498, 350] width 19 height 19
click at [484, 378] on span "Edit" at bounding box center [484, 375] width 14 height 14
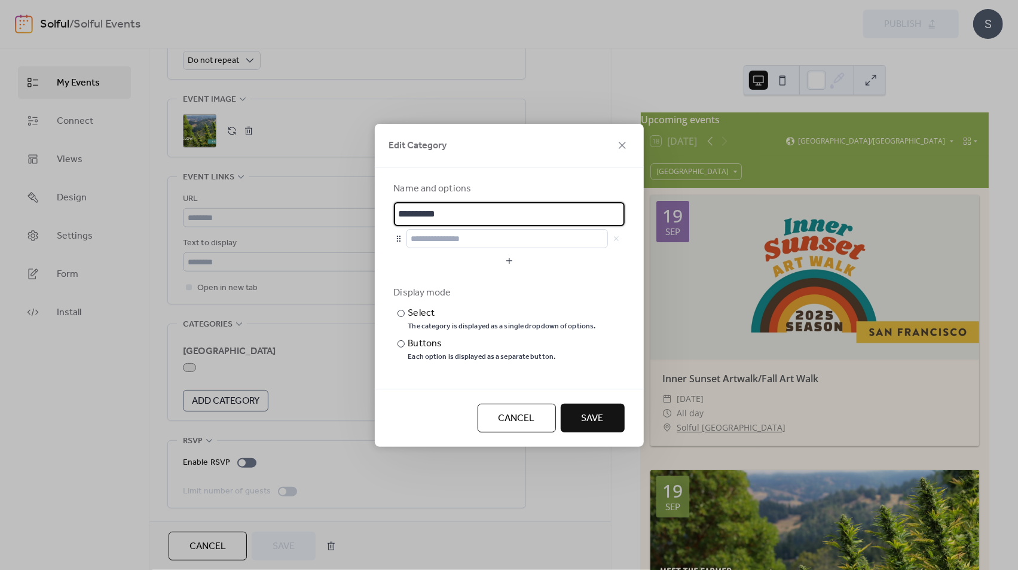
click at [477, 216] on input "**********" at bounding box center [509, 214] width 231 height 24
click at [577, 415] on button "Save" at bounding box center [593, 418] width 64 height 29
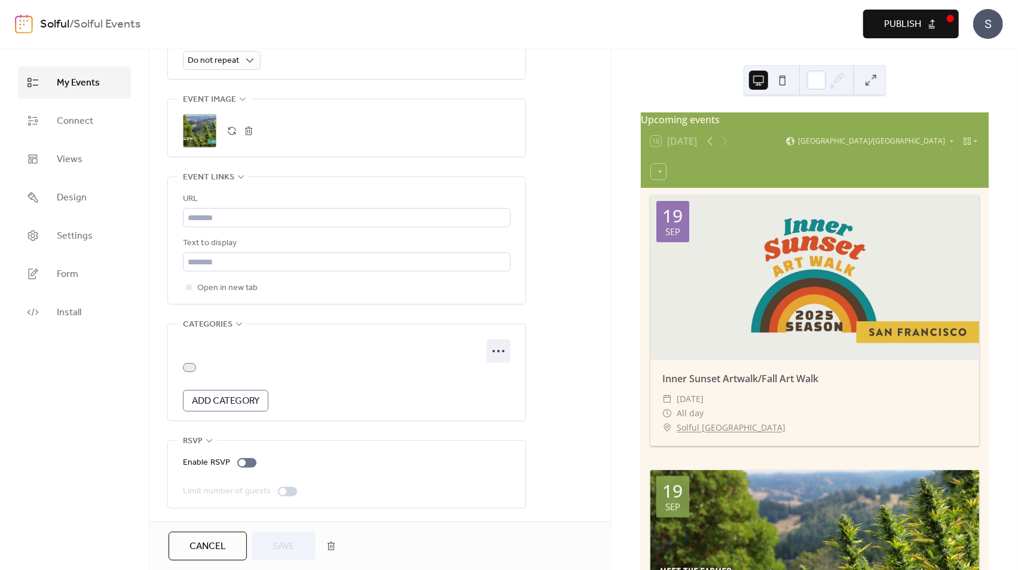
click at [498, 350] on circle at bounding box center [499, 351] width 2 height 2
click at [477, 395] on span "Delete" at bounding box center [489, 394] width 25 height 14
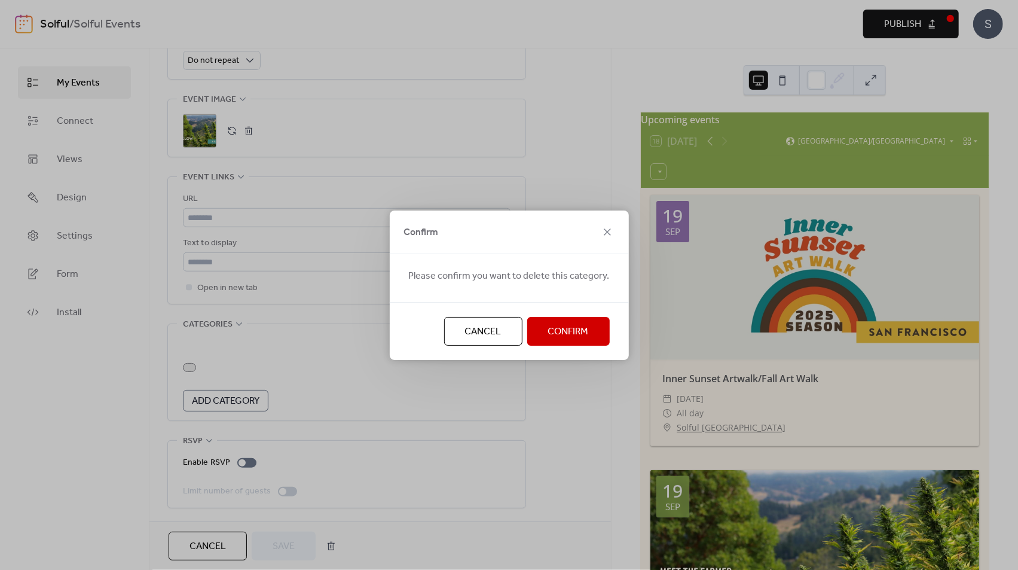
click at [550, 336] on span "Confirm" at bounding box center [568, 332] width 41 height 14
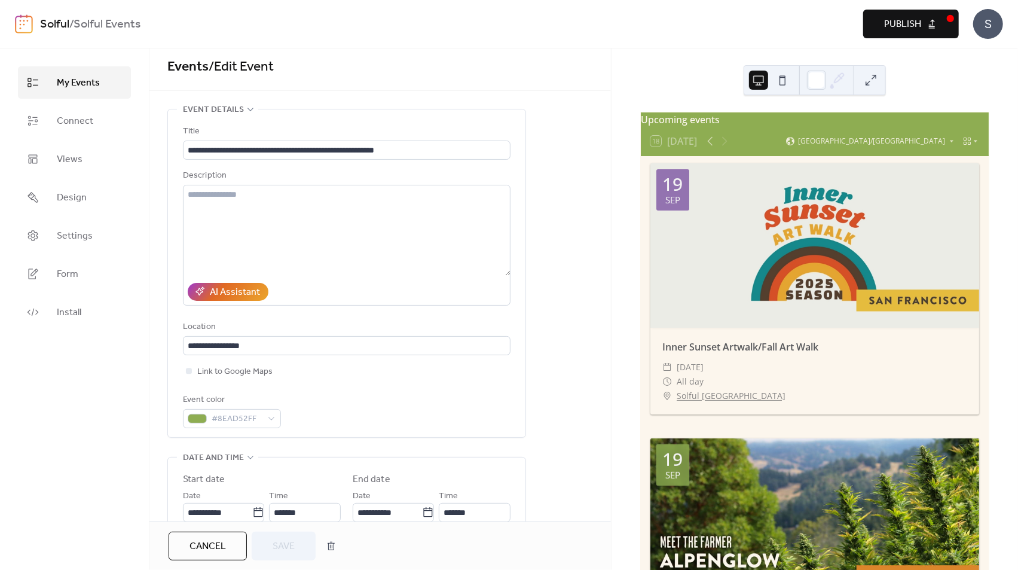
scroll to position [0, 0]
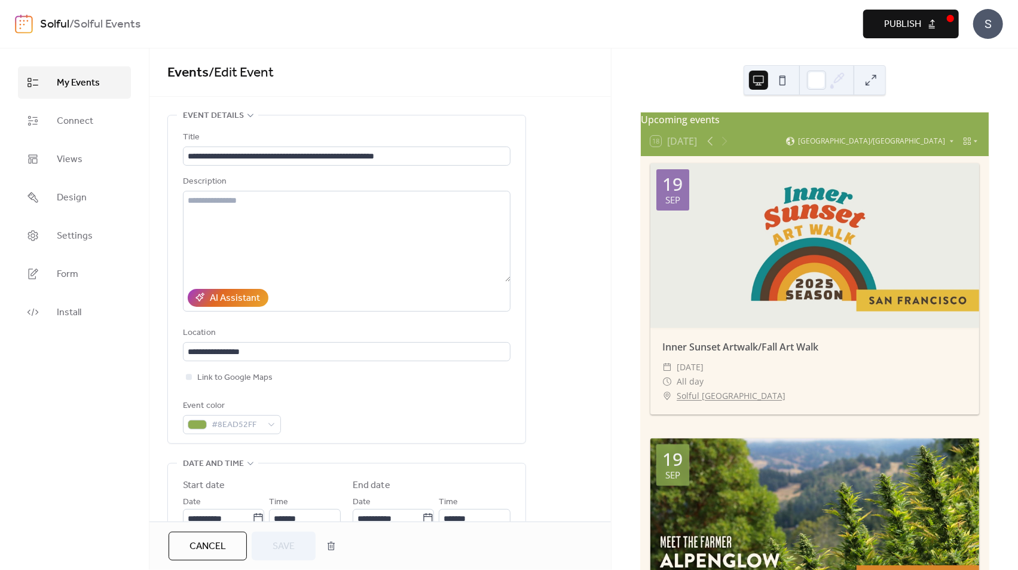
click at [902, 20] on span "Publish" at bounding box center [902, 24] width 37 height 14
click at [72, 246] on link "Settings" at bounding box center [74, 235] width 113 height 32
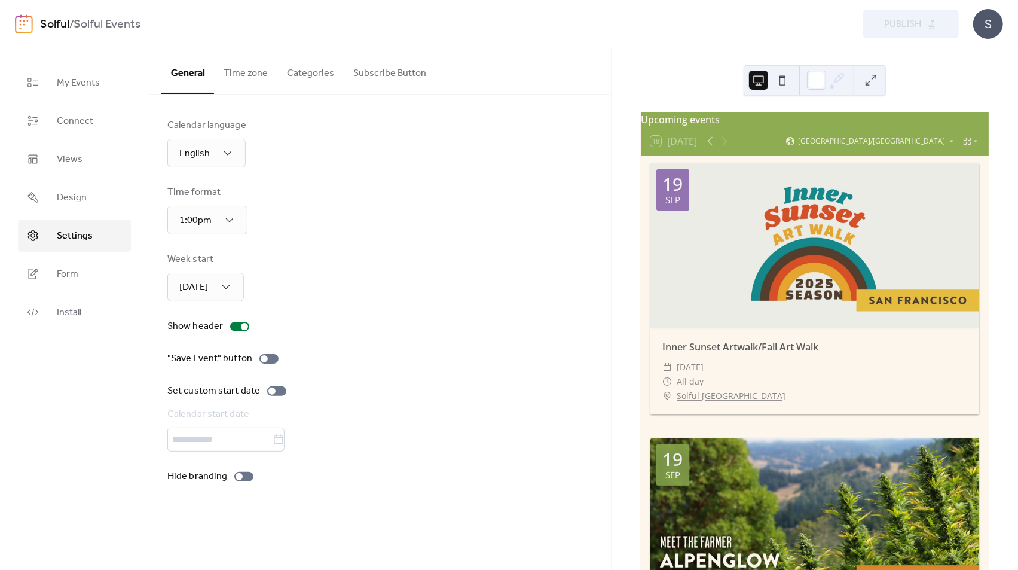
click at [255, 74] on button "Time zone" at bounding box center [245, 70] width 63 height 44
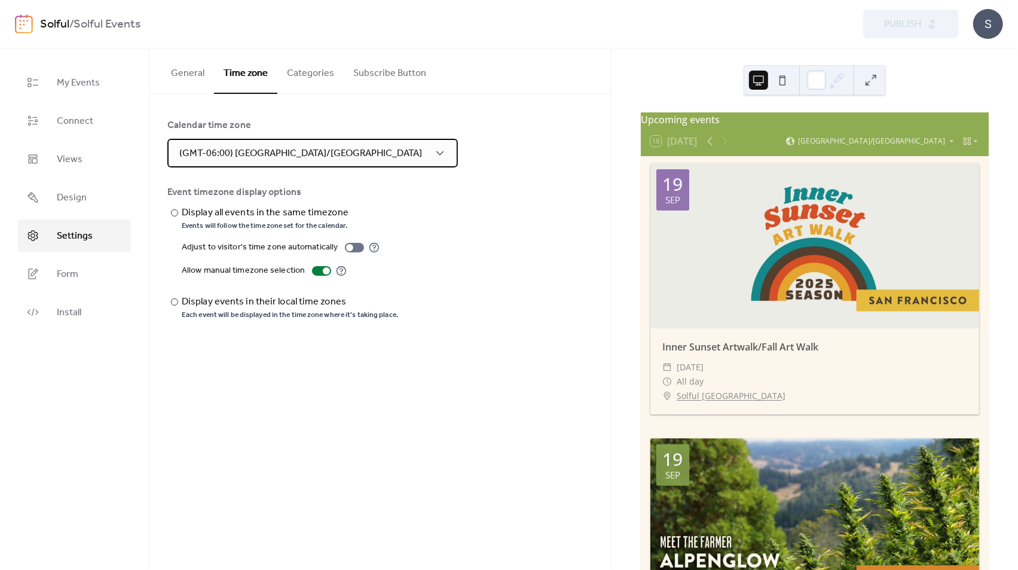
click at [331, 157] on div "(GMT-06:00) [GEOGRAPHIC_DATA]/[GEOGRAPHIC_DATA]" at bounding box center [312, 153] width 291 height 29
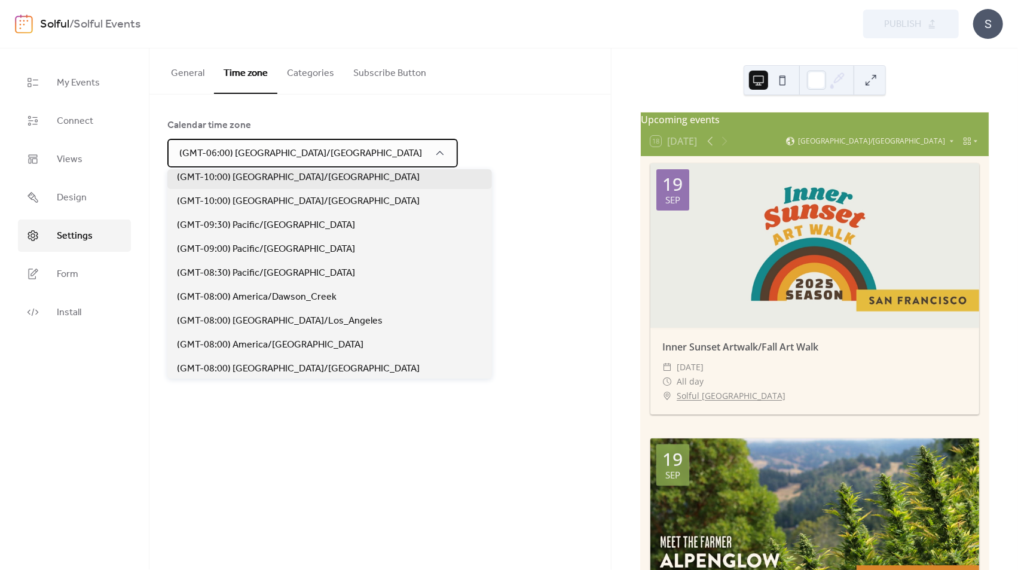
scroll to position [230, 0]
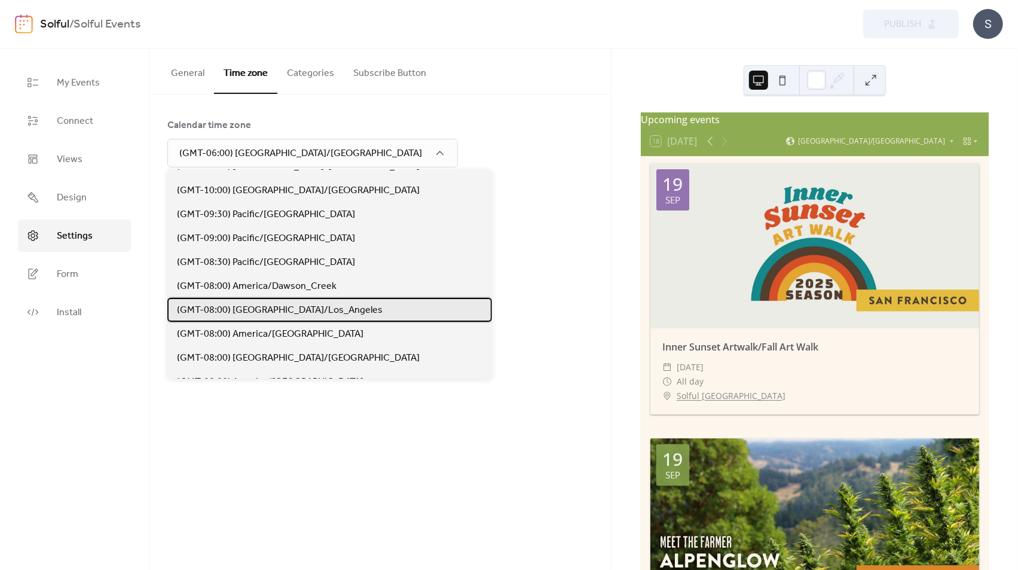
click at [306, 309] on span "(GMT-08:00) [GEOGRAPHIC_DATA]/Los_Angeles" at bounding box center [280, 310] width 206 height 14
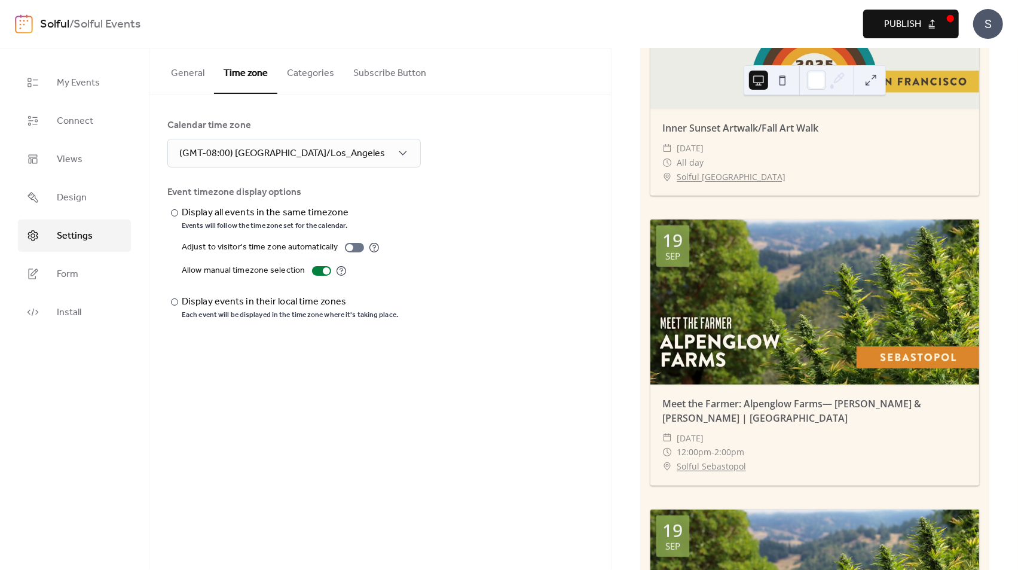
scroll to position [220, 0]
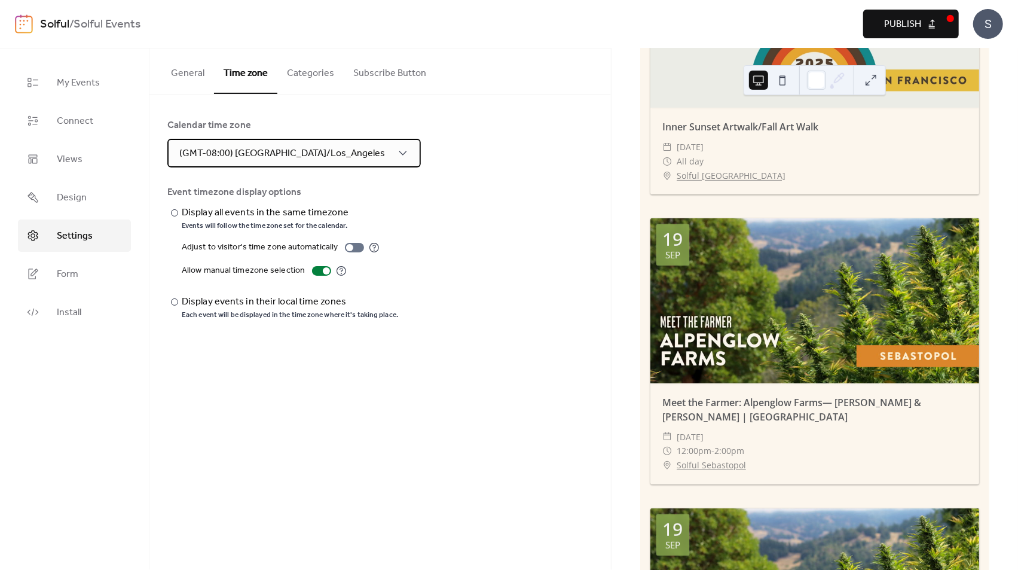
click at [325, 155] on div "(GMT-08:00) [GEOGRAPHIC_DATA]/Los_Angeles" at bounding box center [294, 153] width 254 height 29
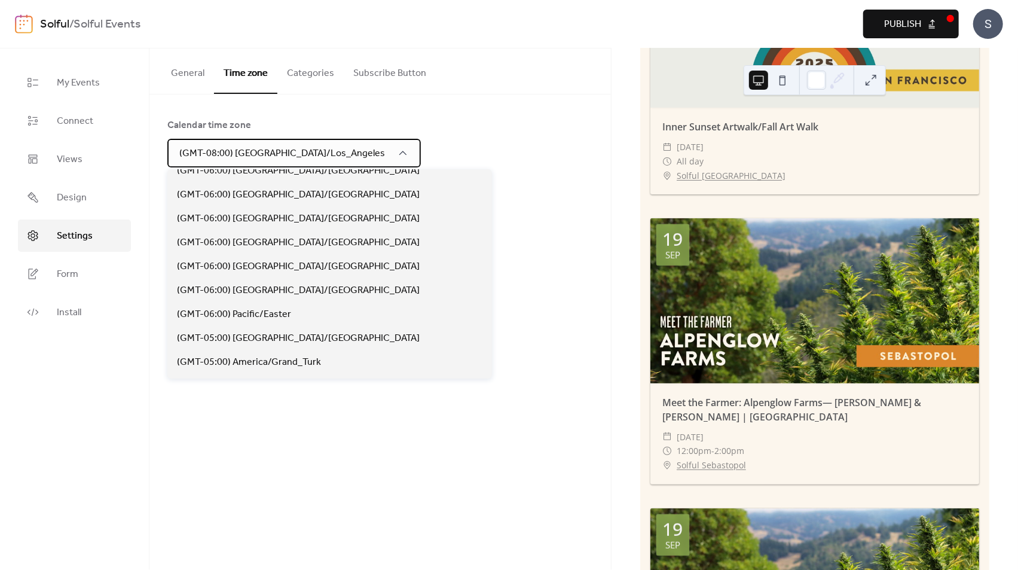
scroll to position [745, 0]
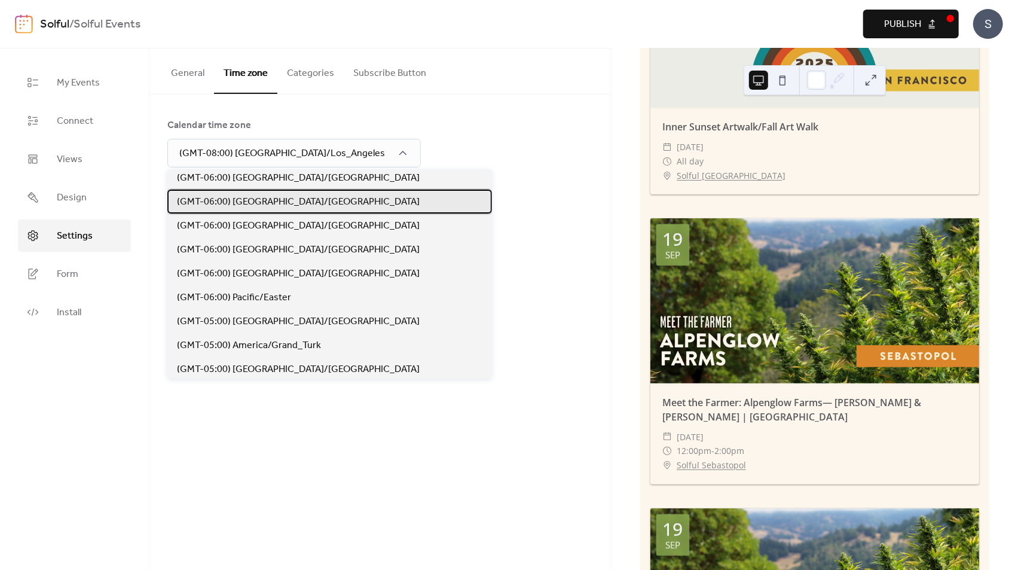
click at [307, 201] on span "(GMT-06:00) [GEOGRAPHIC_DATA]/[GEOGRAPHIC_DATA]" at bounding box center [298, 202] width 243 height 14
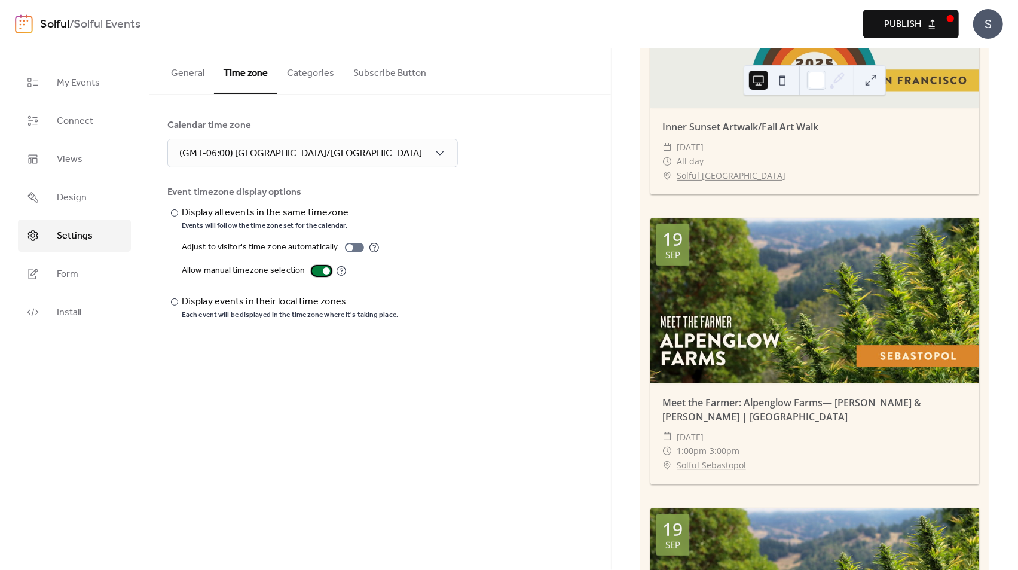
click at [323, 270] on div at bounding box center [326, 270] width 7 height 7
click at [507, 293] on div "​ Display all events in the same timezone Events will follow the time zone set …" at bounding box center [380, 263] width 426 height 114
click at [918, 22] on span "Publish" at bounding box center [902, 24] width 37 height 14
click at [306, 83] on button "Categories" at bounding box center [310, 70] width 66 height 44
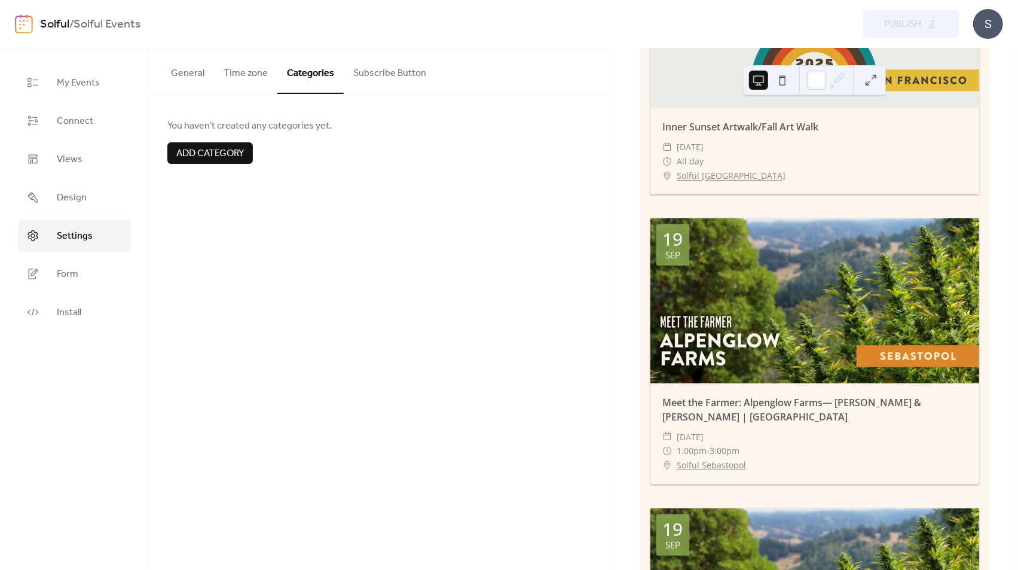
click at [366, 75] on button "Subscribe Button" at bounding box center [390, 70] width 92 height 44
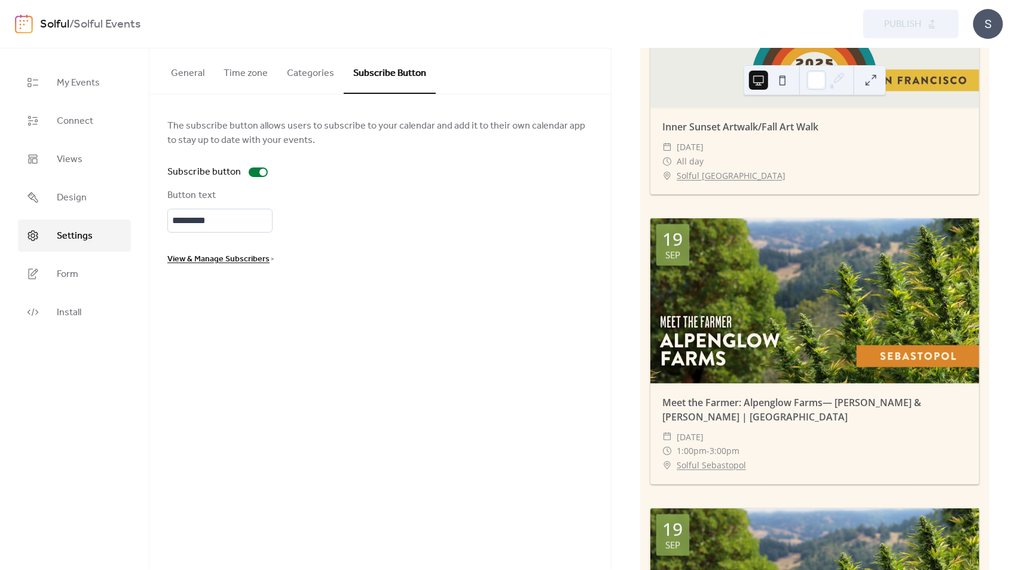
click at [194, 72] on button "General" at bounding box center [187, 70] width 53 height 44
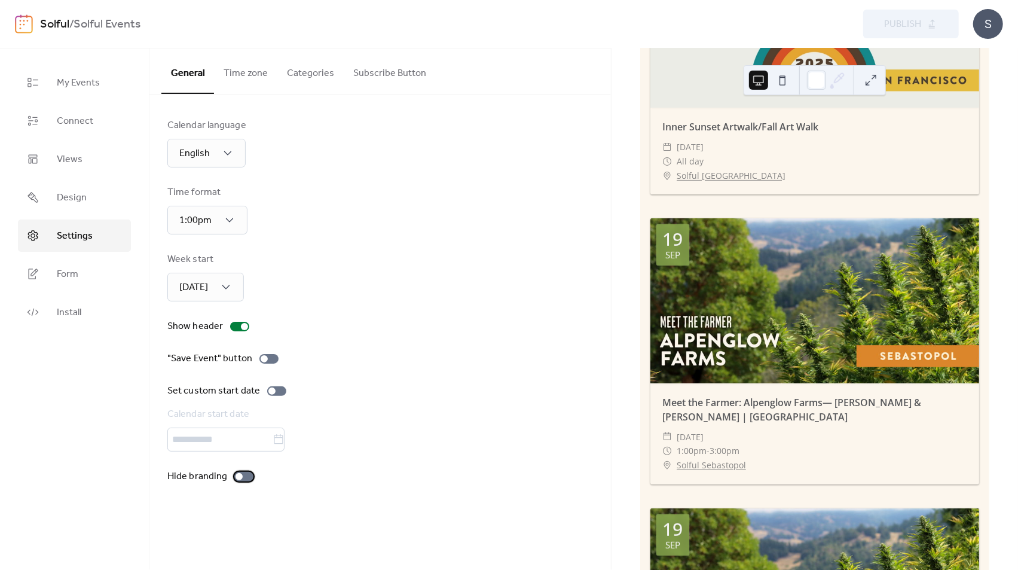
click at [246, 477] on div at bounding box center [243, 477] width 19 height 10
click at [275, 362] on label ""Save Event" button" at bounding box center [225, 359] width 116 height 14
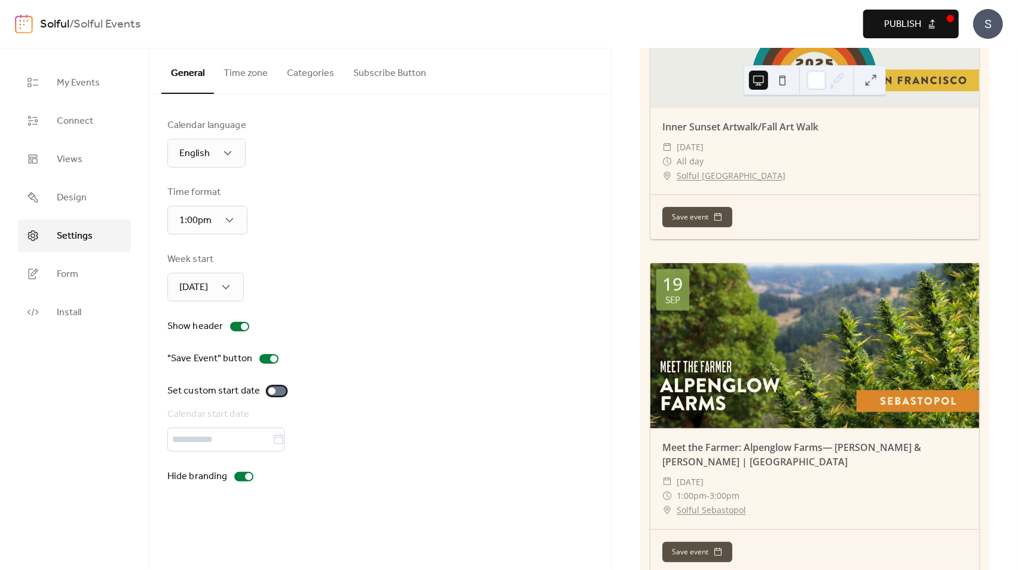
click at [281, 393] on div at bounding box center [276, 391] width 19 height 10
click at [285, 445] on icon at bounding box center [279, 440] width 12 height 12
click at [273, 445] on input "text" at bounding box center [219, 440] width 105 height 24
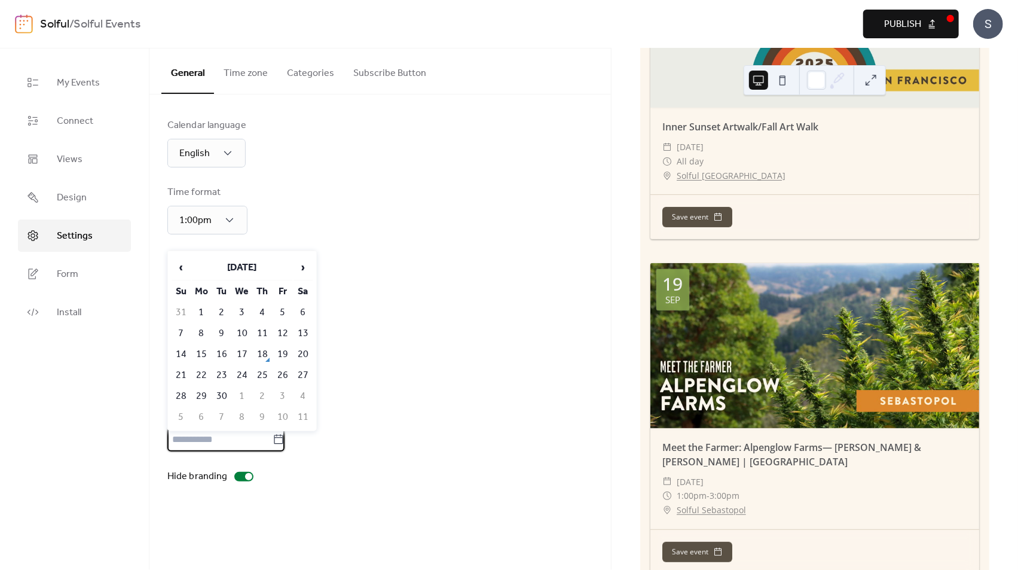
click at [285, 445] on icon at bounding box center [279, 440] width 12 height 12
click at [273, 445] on input "text" at bounding box center [219, 440] width 105 height 24
click at [422, 492] on div "Calendar language English Time format 1:00pm Week start [DATE] Show header "Sav…" at bounding box center [380, 300] width 462 height 413
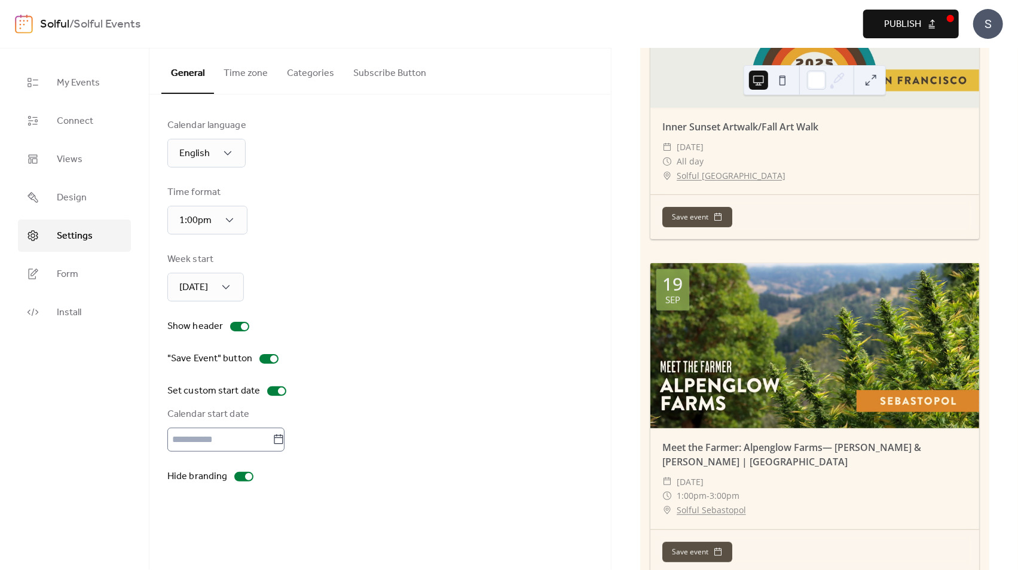
click at [283, 438] on icon at bounding box center [279, 440] width 12 height 12
click at [273, 438] on input "text" at bounding box center [219, 440] width 105 height 24
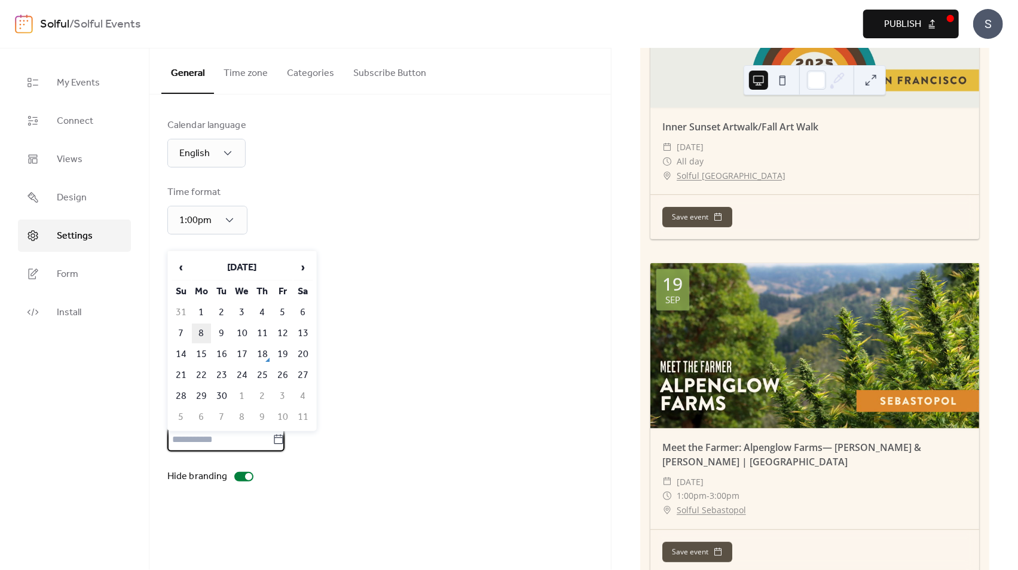
click at [205, 328] on td "8" at bounding box center [201, 334] width 19 height 20
type input "********"
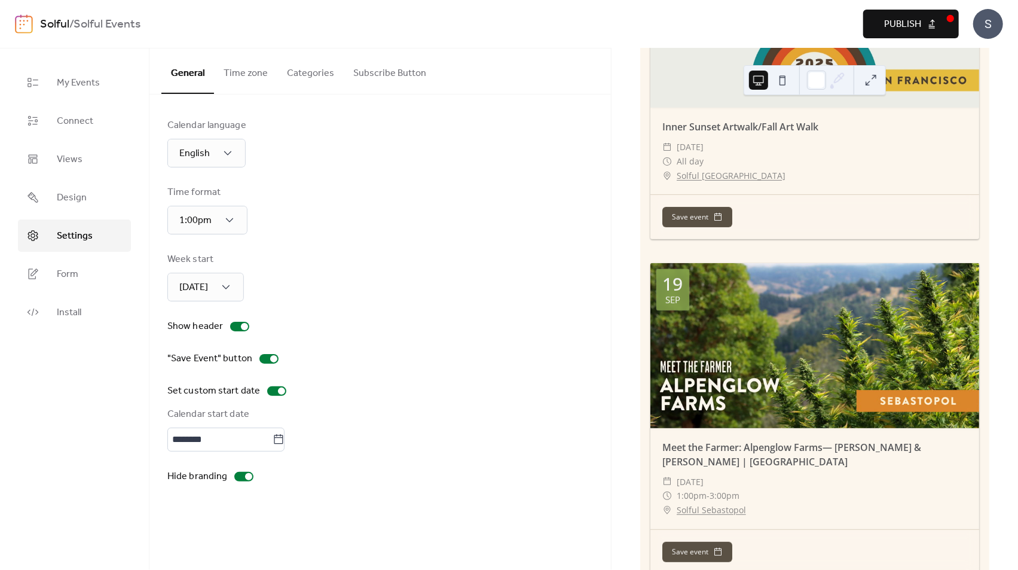
click at [901, 28] on span "Publish" at bounding box center [902, 24] width 37 height 14
click at [285, 442] on icon at bounding box center [279, 440] width 12 height 12
click at [273, 442] on input "********" at bounding box center [219, 440] width 105 height 24
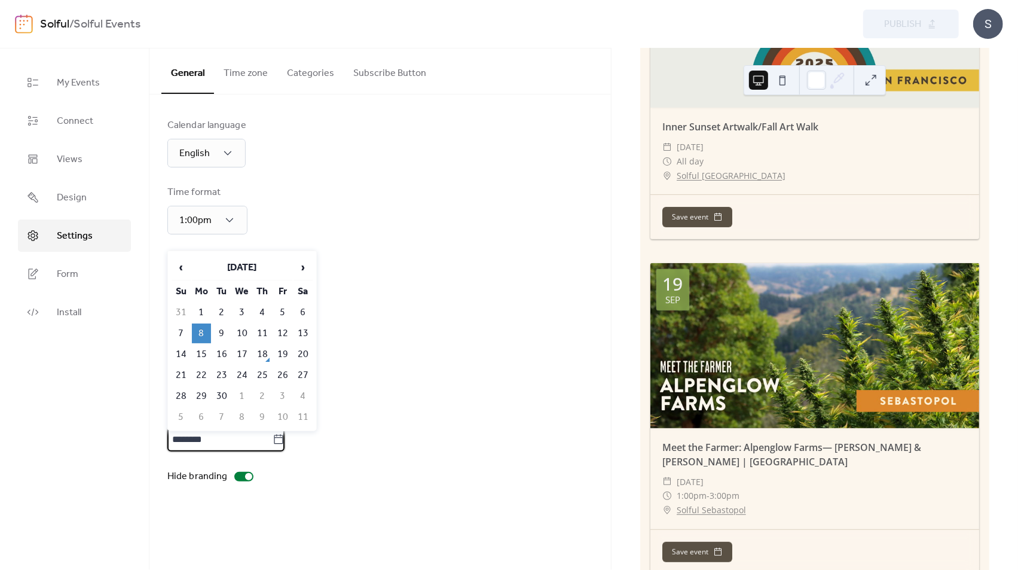
click at [405, 393] on div "Set custom start date" at bounding box center [380, 391] width 426 height 14
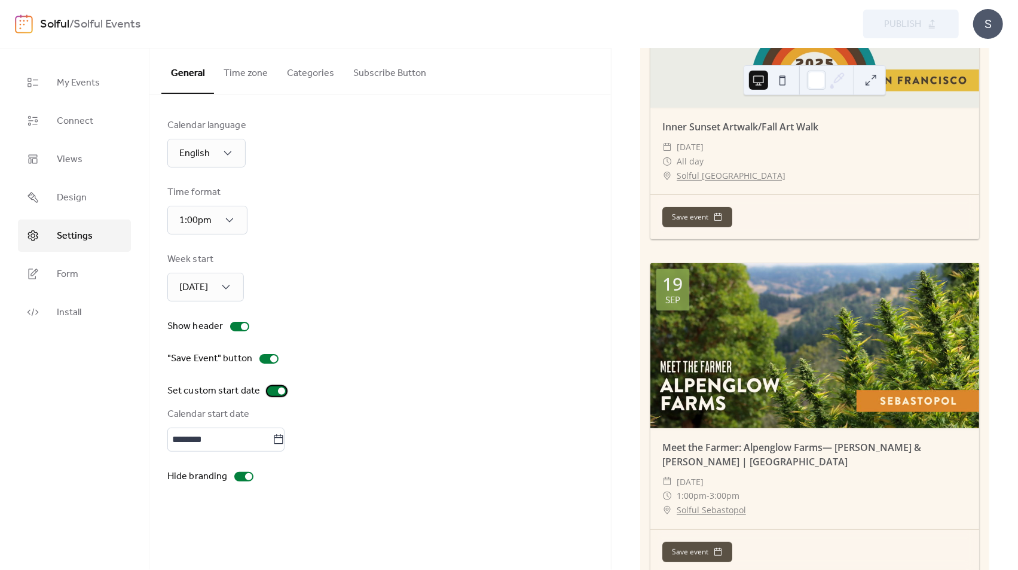
click at [278, 389] on div at bounding box center [281, 390] width 7 height 7
click at [336, 452] on div "Calendar language English Time format 1:00pm Week start [DATE] Show header "Sav…" at bounding box center [380, 300] width 426 height 365
click at [241, 324] on div at bounding box center [244, 326] width 7 height 7
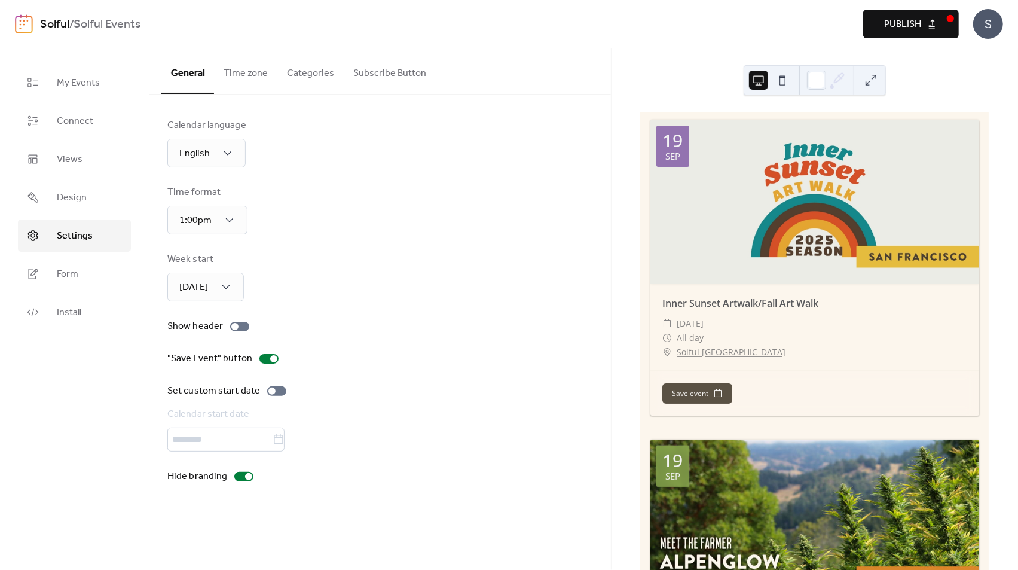
click at [780, 80] on button at bounding box center [782, 80] width 19 height 19
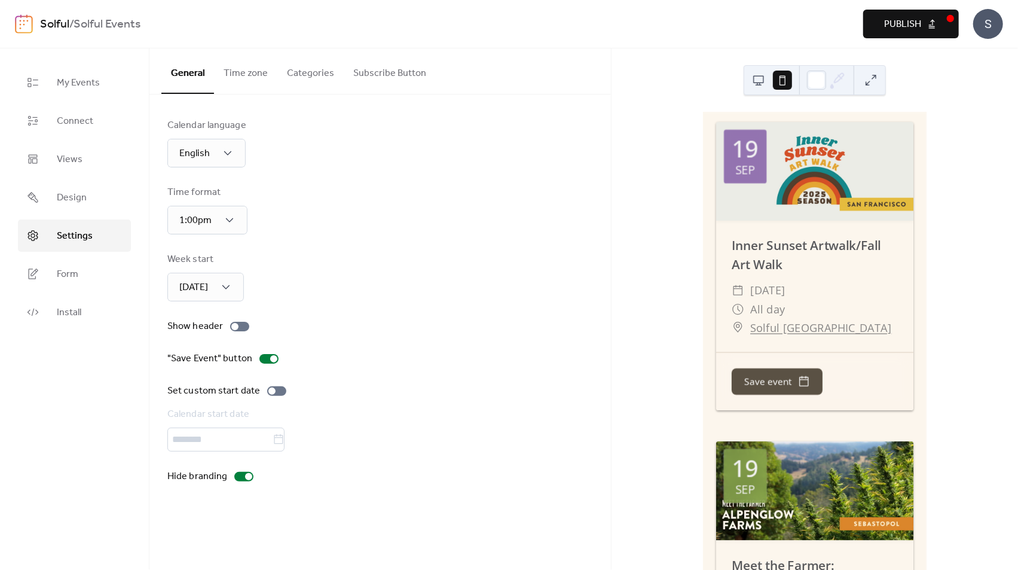
click at [761, 81] on button at bounding box center [758, 80] width 19 height 19
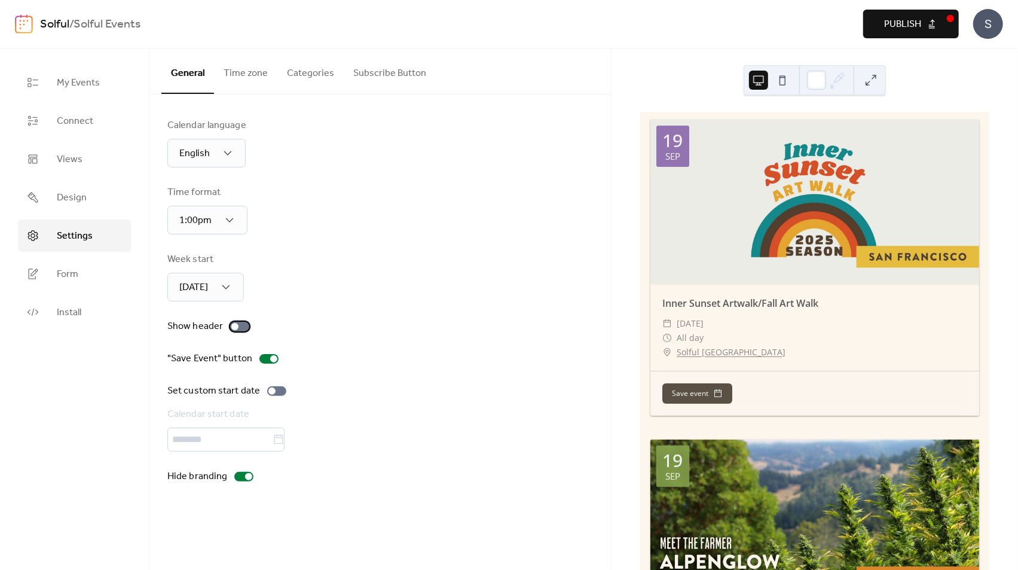
click at [240, 326] on div at bounding box center [239, 327] width 19 height 10
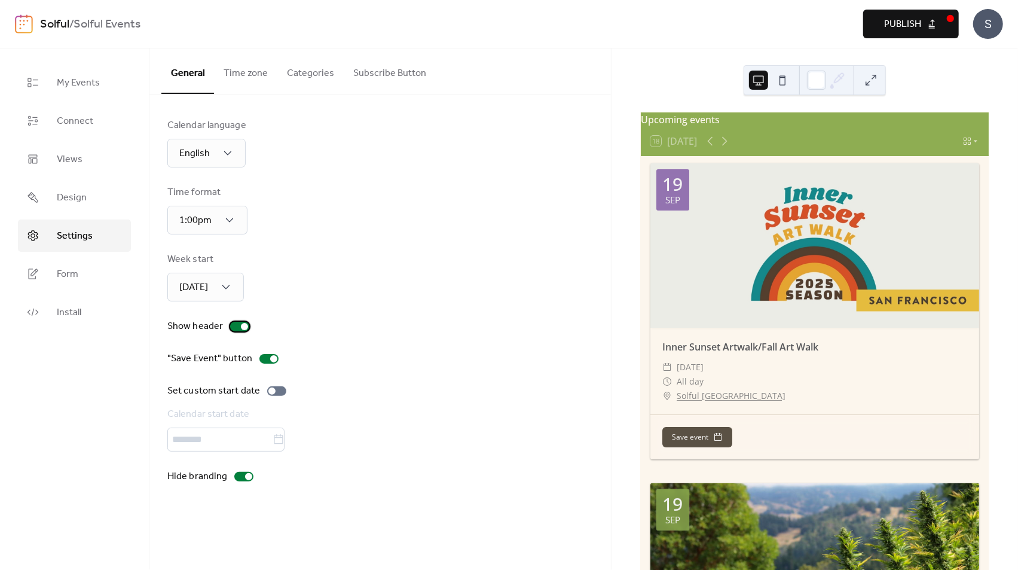
click at [241, 326] on div at bounding box center [244, 326] width 7 height 7
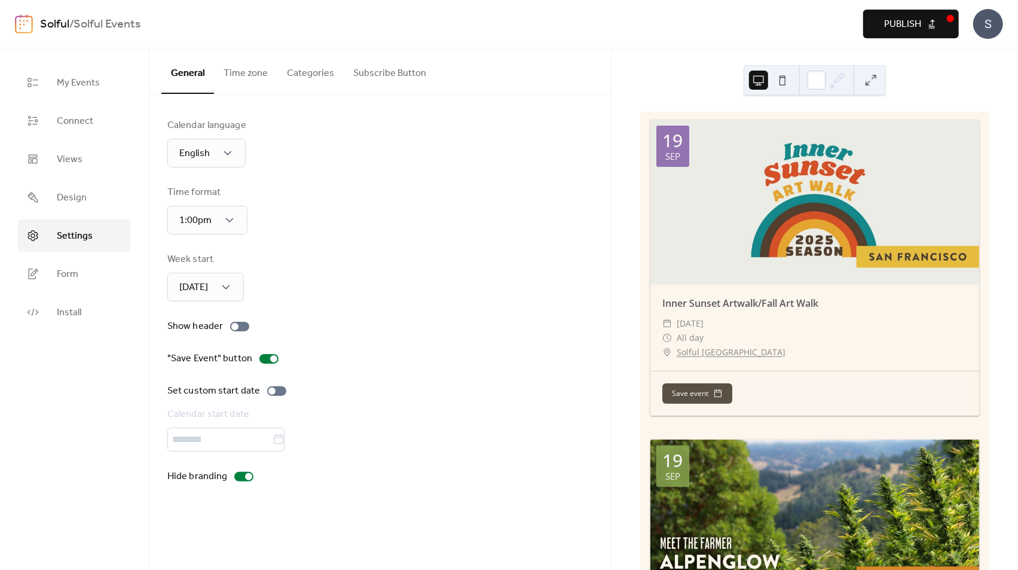
click at [935, 26] on button "Publish" at bounding box center [911, 24] width 96 height 29
click at [250, 332] on label "Show header" at bounding box center [210, 326] width 87 height 14
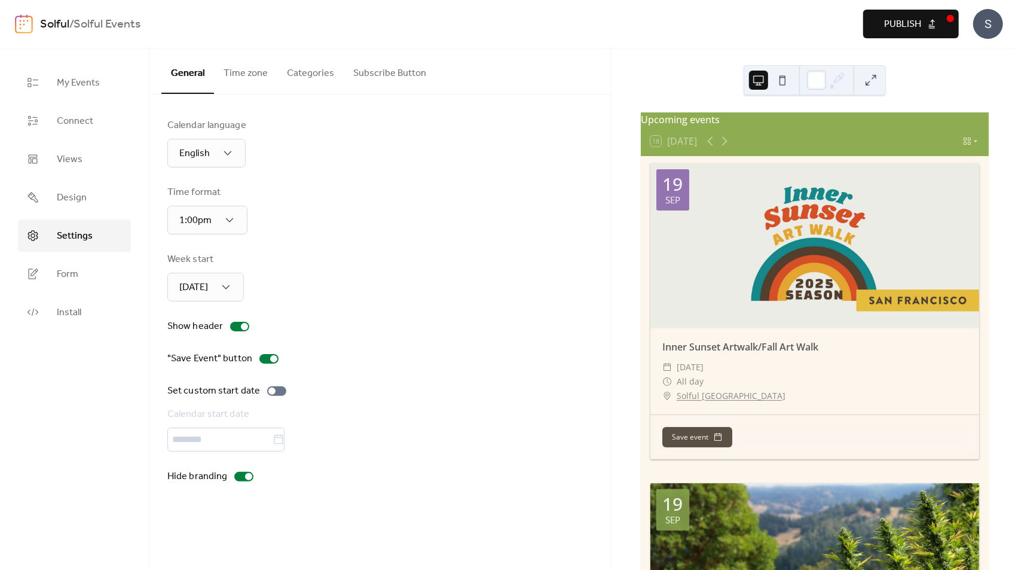
click at [908, 20] on span "Publish" at bounding box center [902, 24] width 37 height 14
click at [81, 202] on span "Design" at bounding box center [72, 198] width 30 height 14
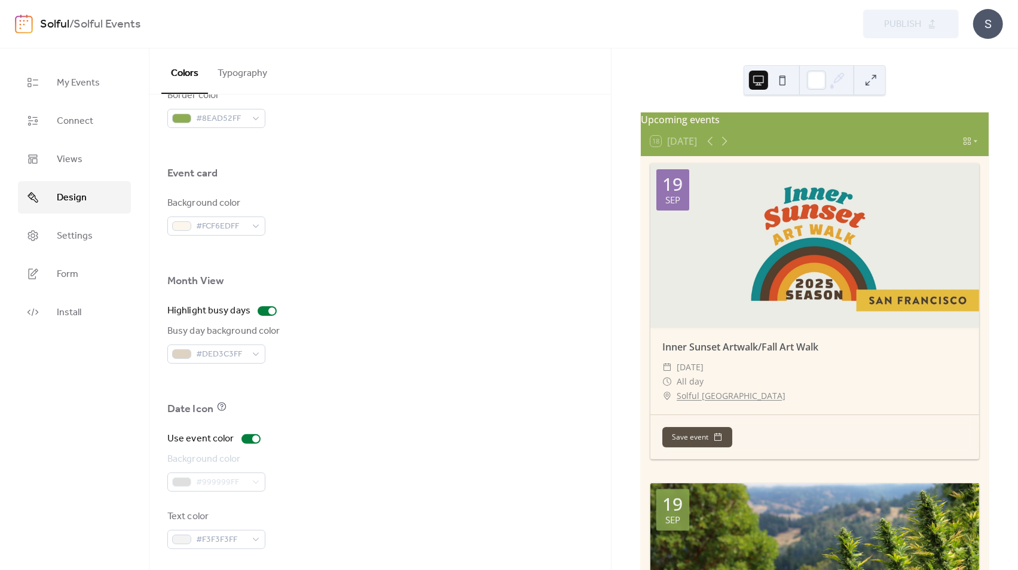
scroll to position [682, 0]
click at [367, 477] on div "Background color #999999FF" at bounding box center [380, 469] width 426 height 39
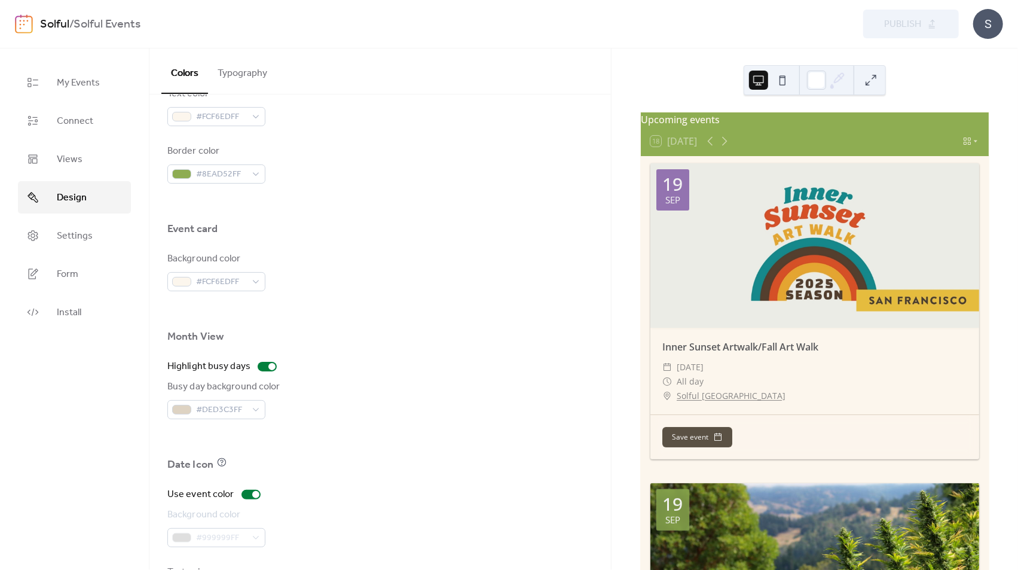
scroll to position [0, 0]
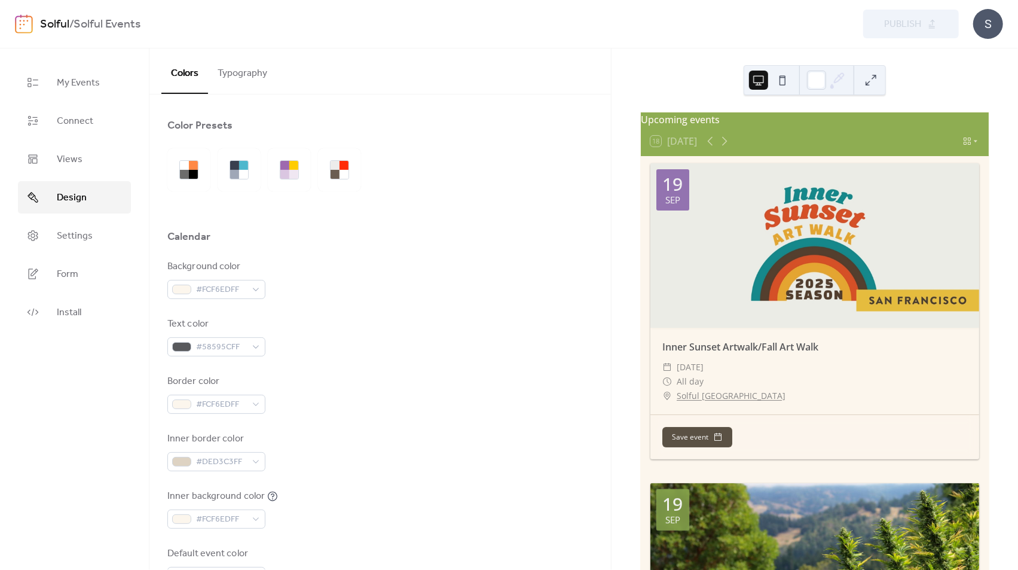
click at [241, 65] on button "Typography" at bounding box center [242, 70] width 69 height 44
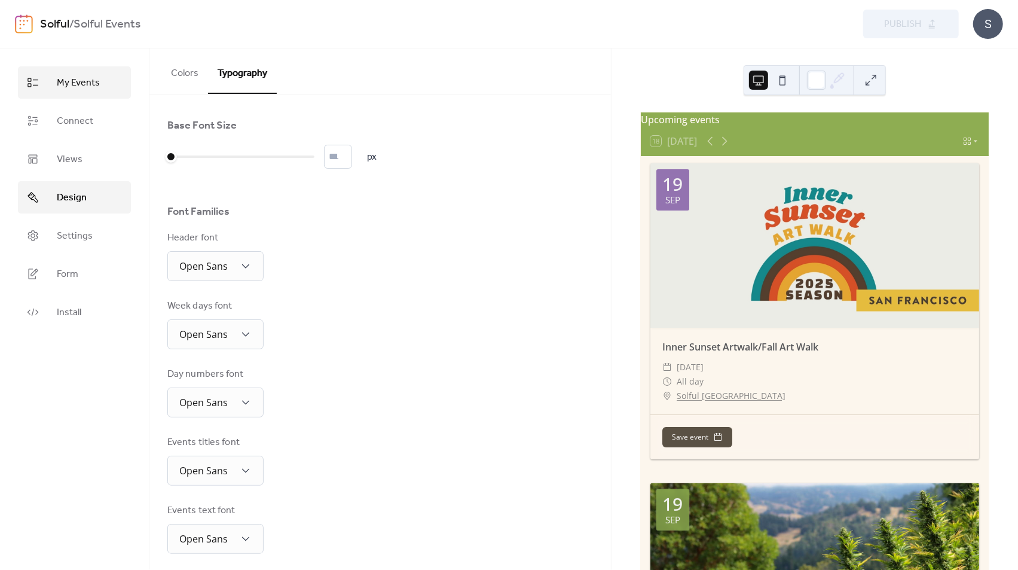
click at [79, 81] on span "My Events" at bounding box center [78, 83] width 43 height 14
